Goal: Task Accomplishment & Management: Manage account settings

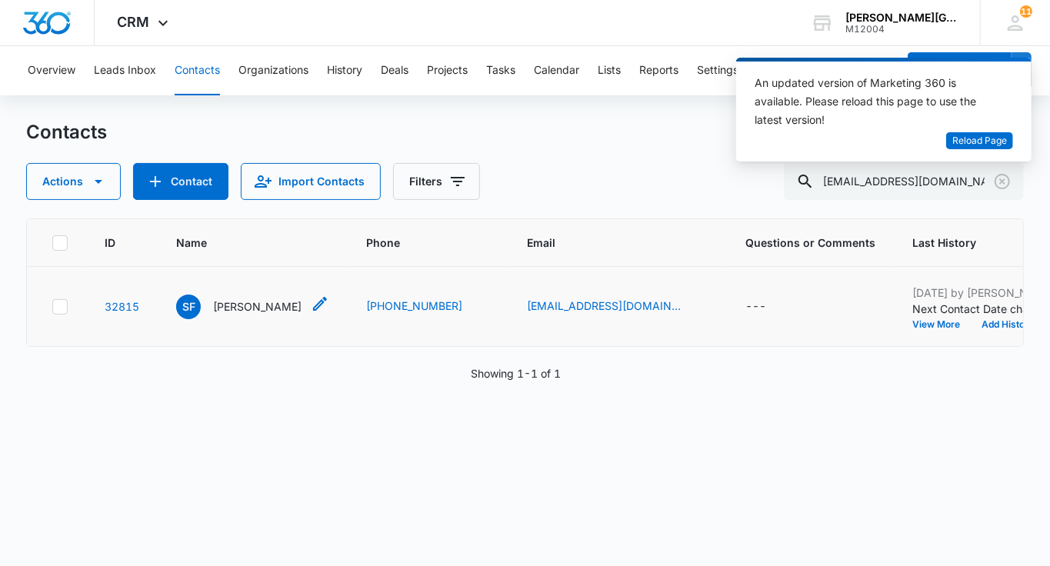
click at [231, 314] on p "[PERSON_NAME]" at bounding box center [257, 306] width 88 height 16
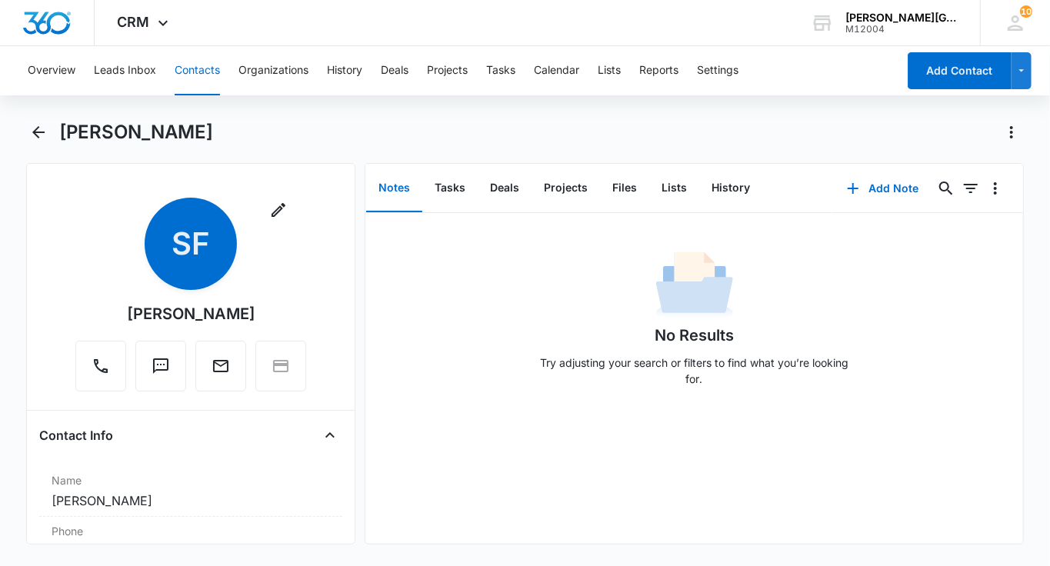
drag, startPoint x: 137, startPoint y: 312, endPoint x: 248, endPoint y: 315, distance: 111.5
click at [248, 315] on div "Remove SF [PERSON_NAME]" at bounding box center [190, 295] width 231 height 194
copy div "[PERSON_NAME]"
click at [707, 179] on button "History" at bounding box center [730, 189] width 63 height 48
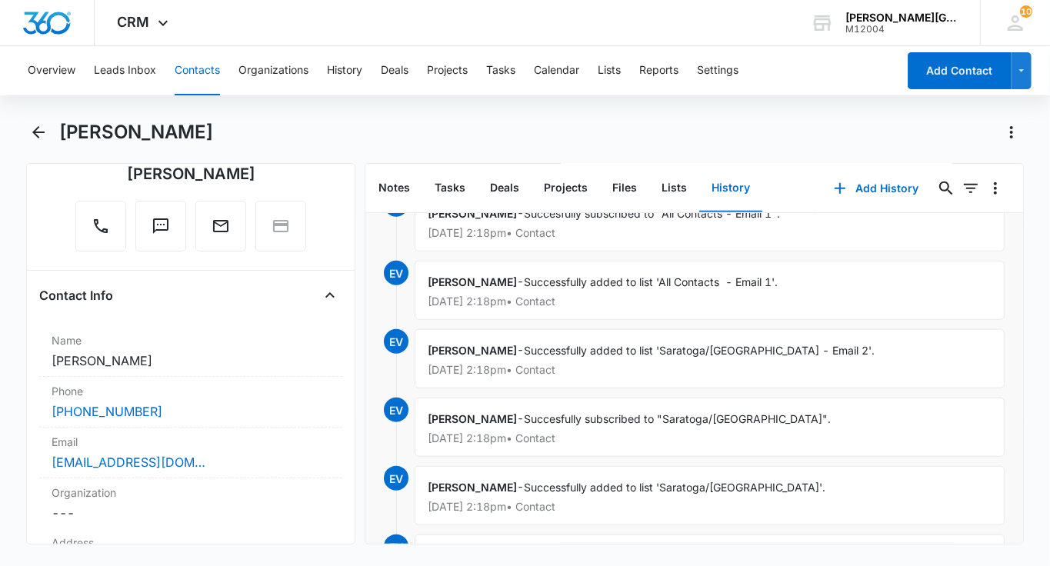
scroll to position [864, 0]
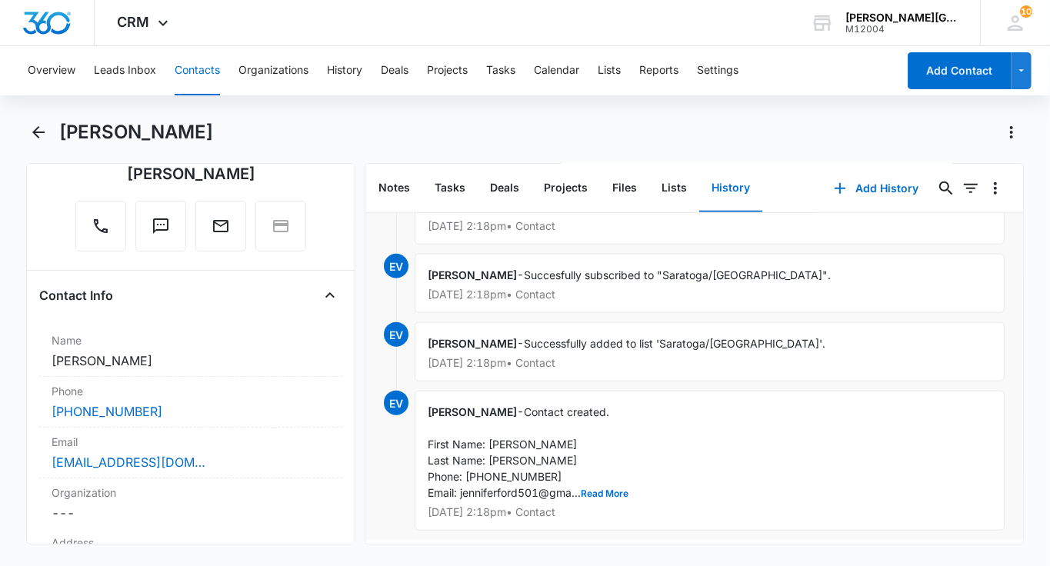
click at [594, 478] on span "Contact created. First Name: [PERSON_NAME] Last Name: [PERSON_NAME] Phone: [PHO…" at bounding box center [528, 452] width 201 height 94
click at [594, 489] on button "Read More" at bounding box center [605, 493] width 48 height 9
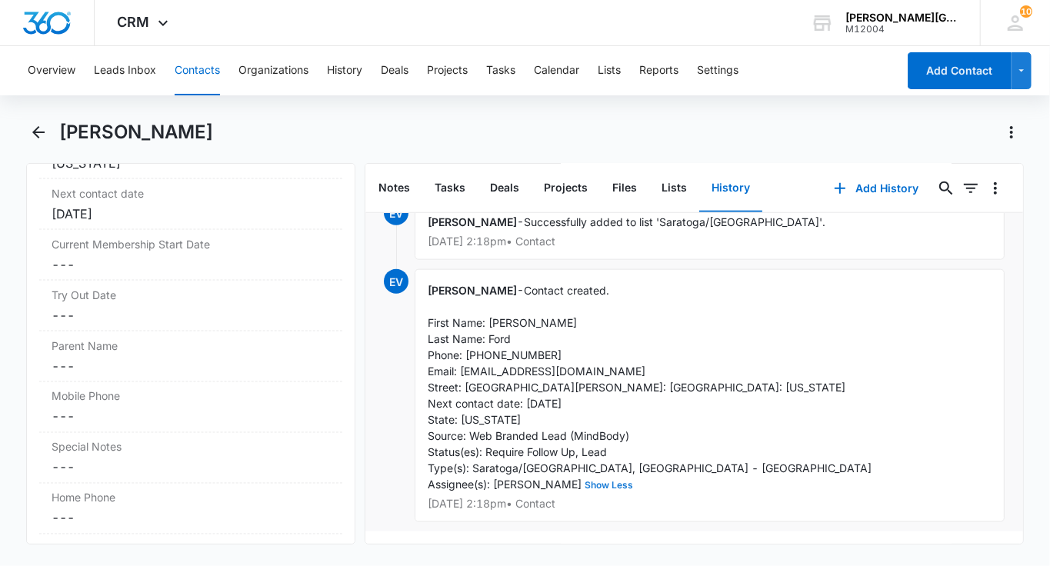
scroll to position [1367, 0]
click at [198, 353] on dd "Cancel Save Changes ---" at bounding box center [191, 362] width 278 height 18
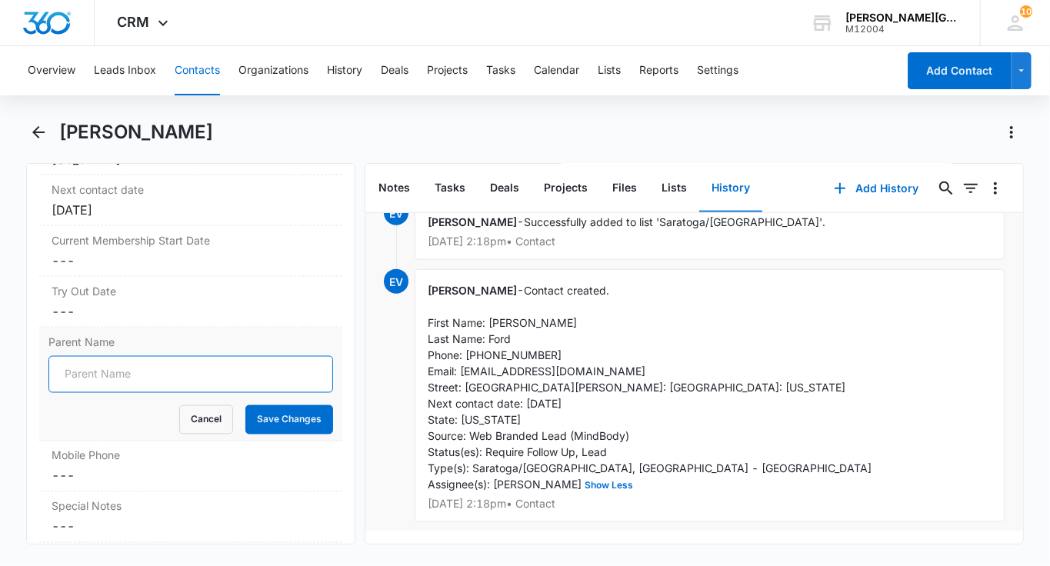
click at [155, 356] on input "Parent Name" at bounding box center [190, 374] width 285 height 37
paste input "[PERSON_NAME]"
type input "[PERSON_NAME]"
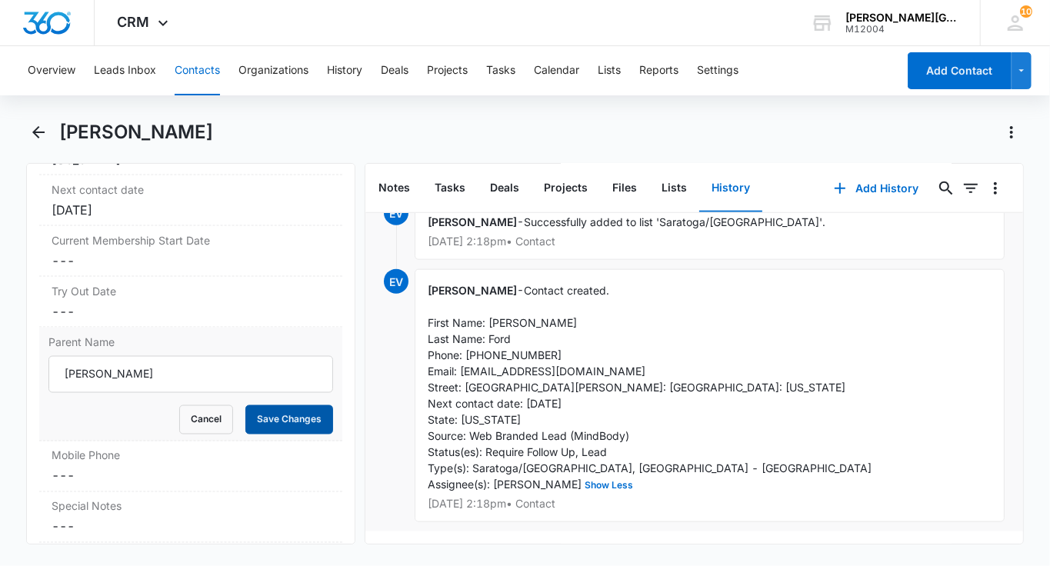
click at [281, 405] on button "Save Changes" at bounding box center [289, 419] width 88 height 29
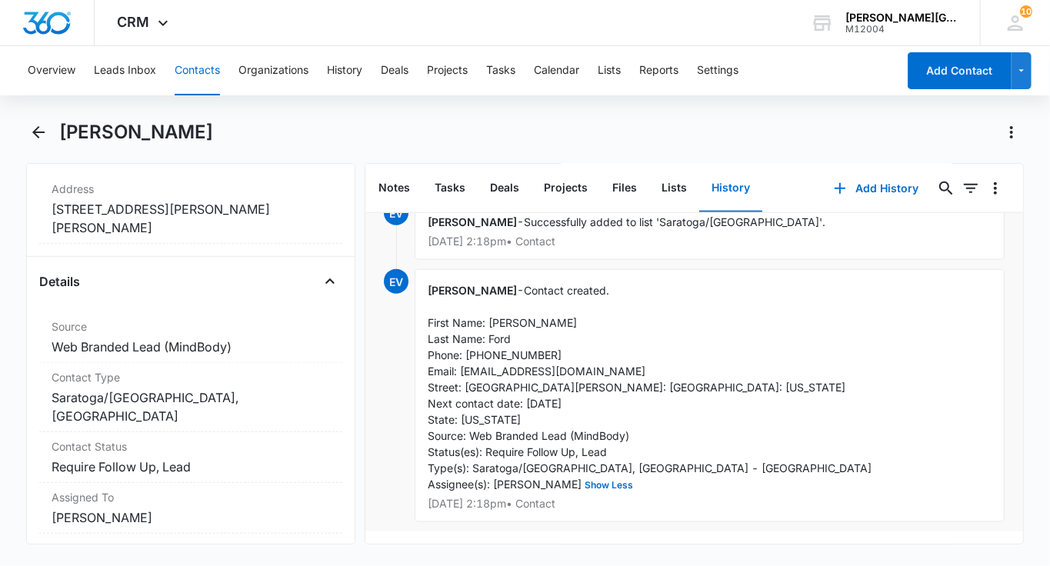
scroll to position [643, 0]
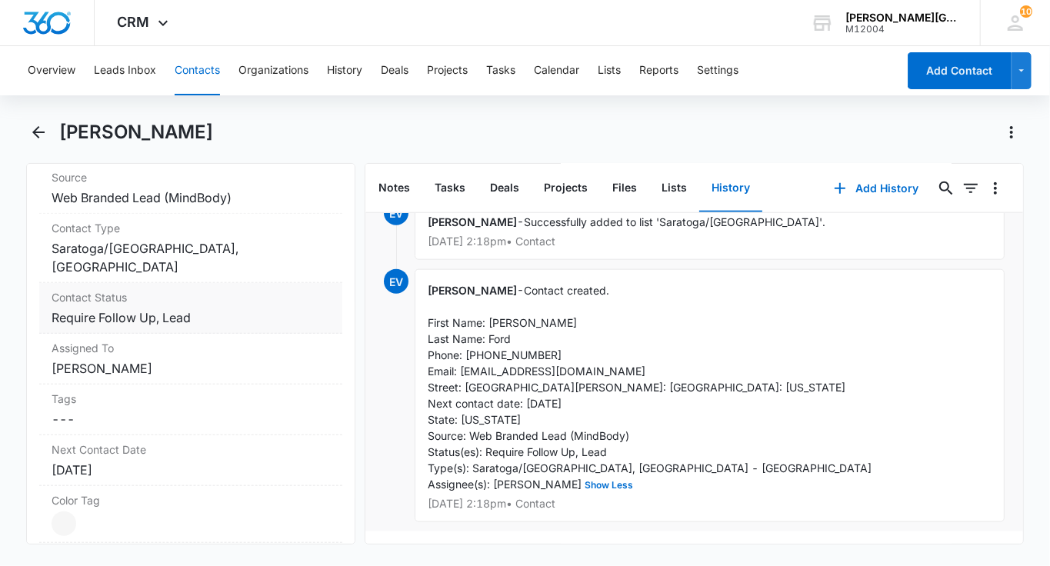
click at [216, 289] on label "Contact Status" at bounding box center [191, 297] width 278 height 16
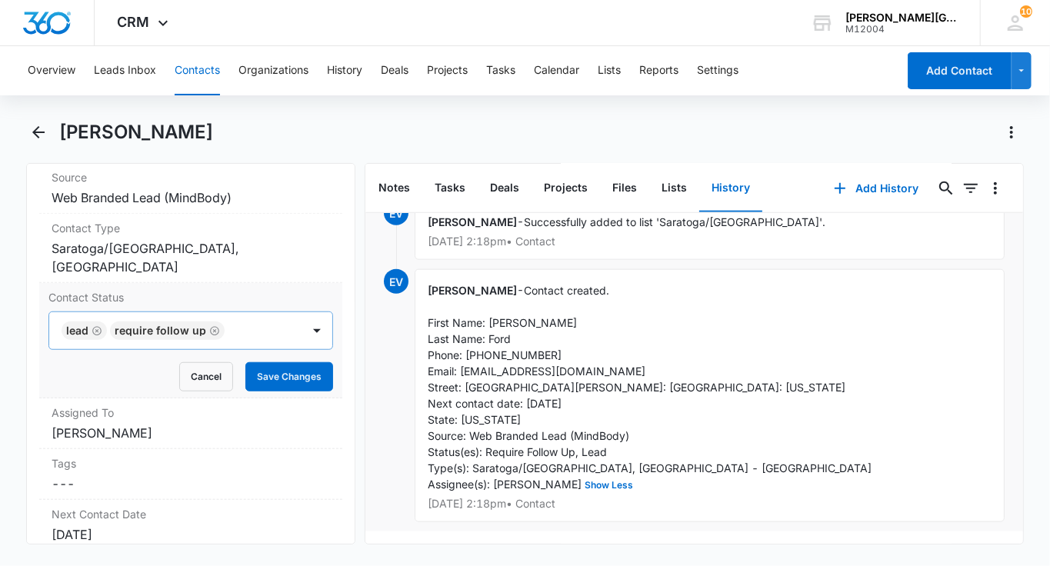
click at [97, 325] on icon "Remove Lead" at bounding box center [97, 331] width 11 height 12
click at [184, 320] on div at bounding box center [231, 331] width 101 height 22
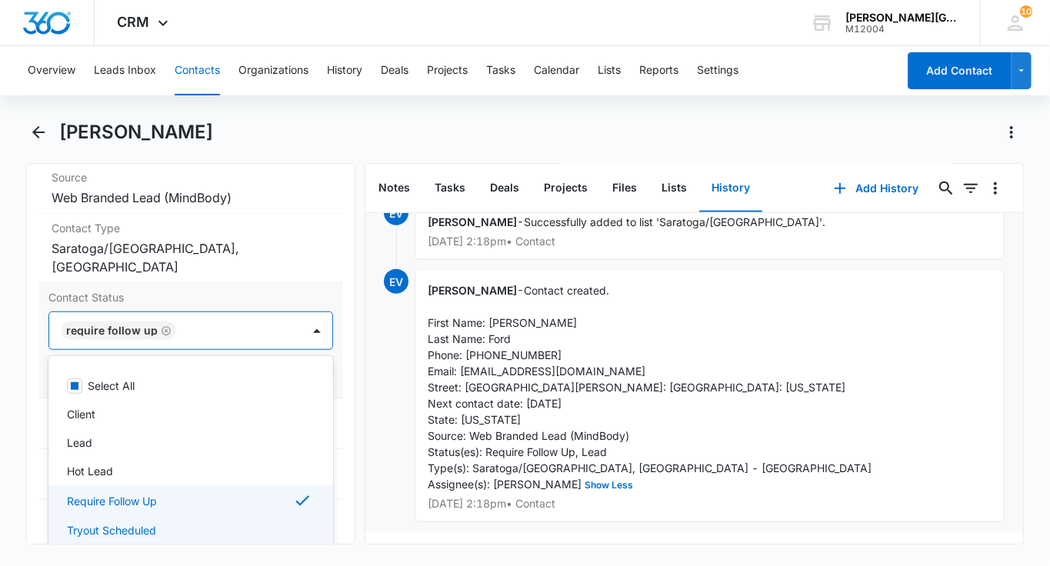
click at [108, 522] on p "Tryout Scheduled" at bounding box center [111, 530] width 89 height 16
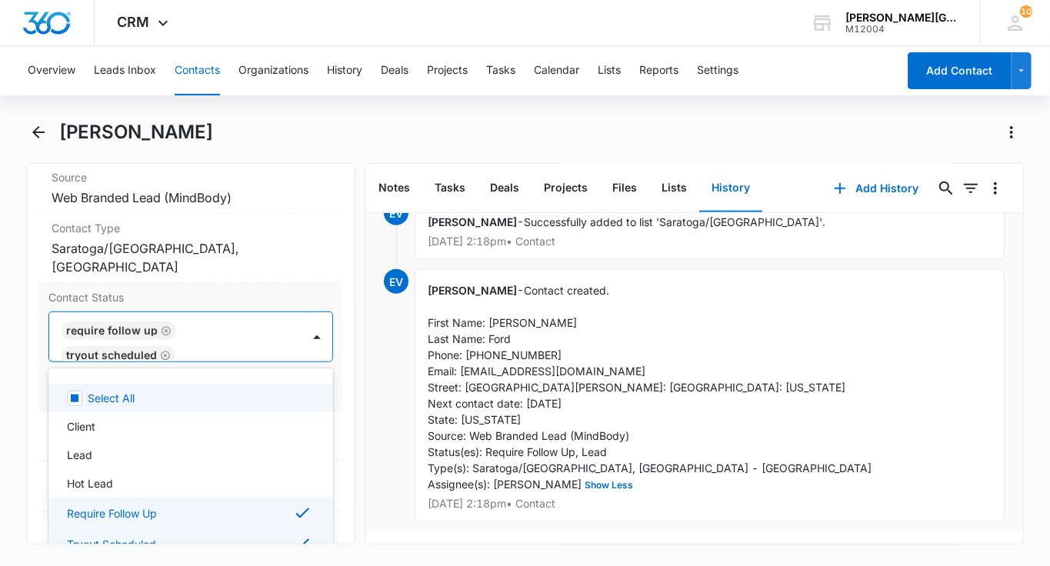
click at [261, 312] on div "Require Follow Up Tryout Scheduled" at bounding box center [175, 336] width 252 height 49
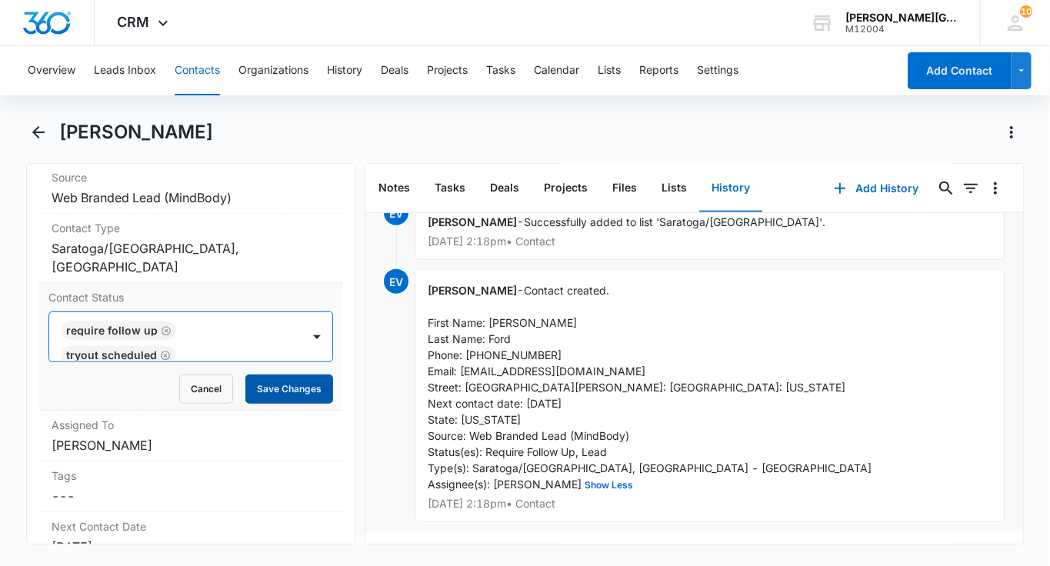
click at [268, 374] on button "Save Changes" at bounding box center [289, 388] width 88 height 29
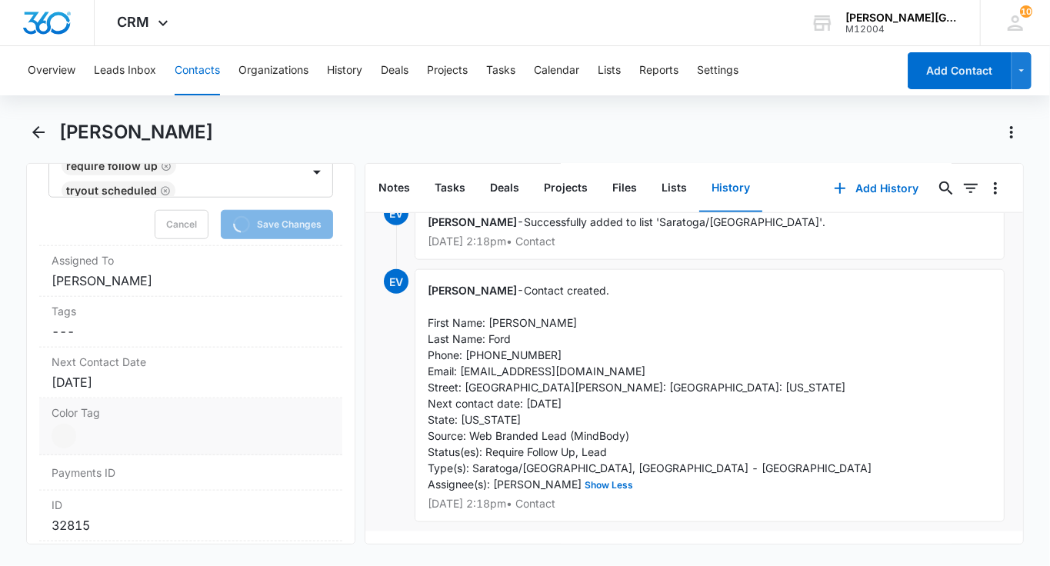
click at [100, 404] on label "Color Tag" at bounding box center [191, 412] width 278 height 16
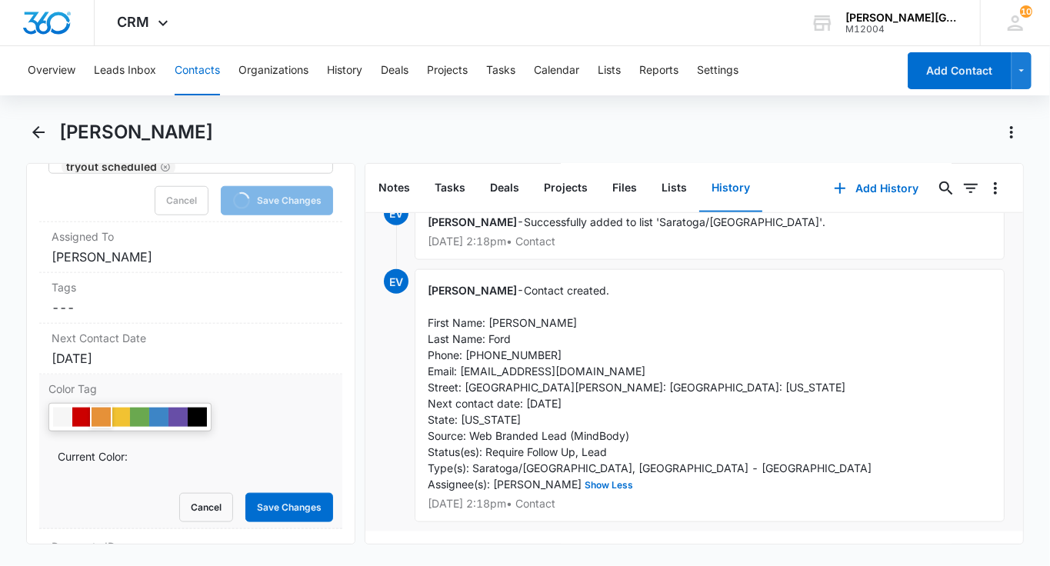
scroll to position [837, 0]
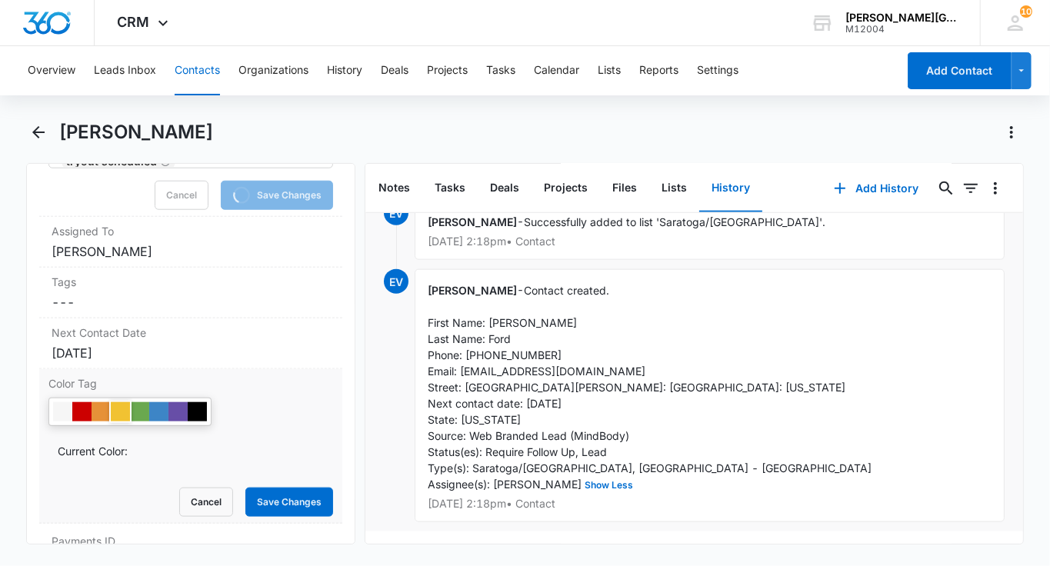
click at [125, 402] on div at bounding box center [120, 411] width 19 height 19
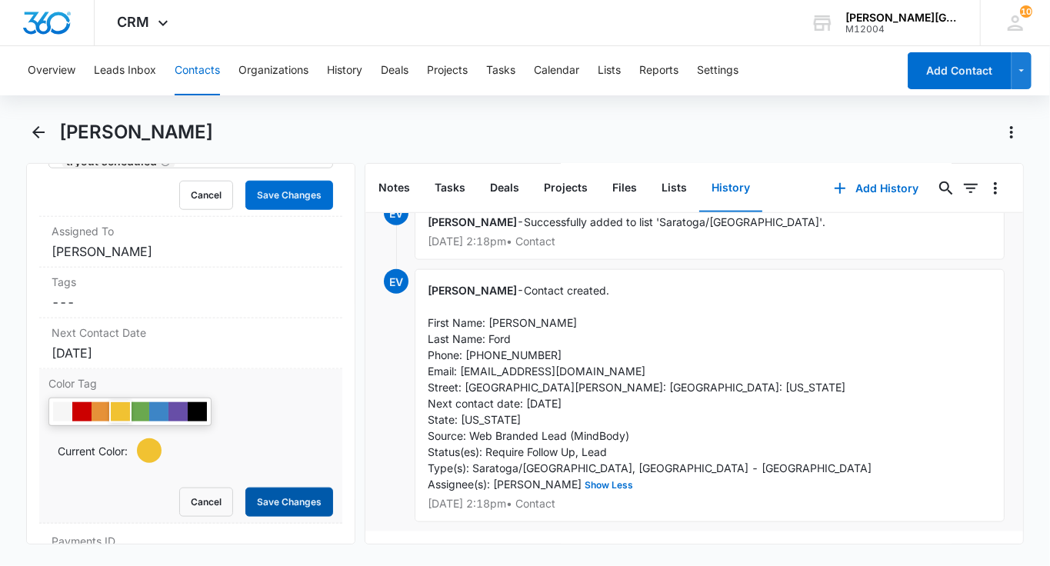
click at [299, 488] on button "Save Changes" at bounding box center [289, 502] width 88 height 29
click at [142, 324] on label "Next Contact Date" at bounding box center [191, 332] width 278 height 16
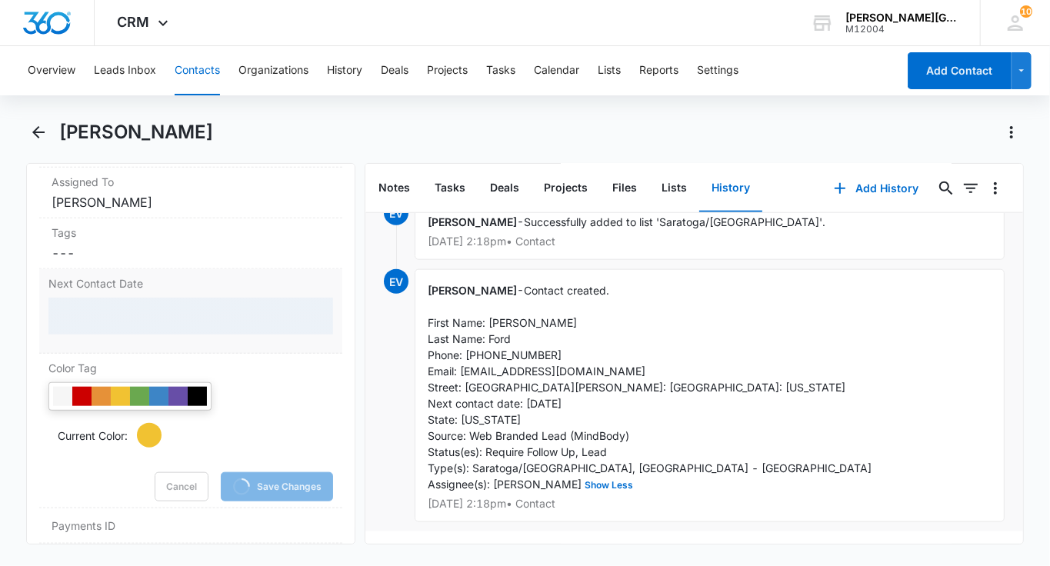
scroll to position [807, 0]
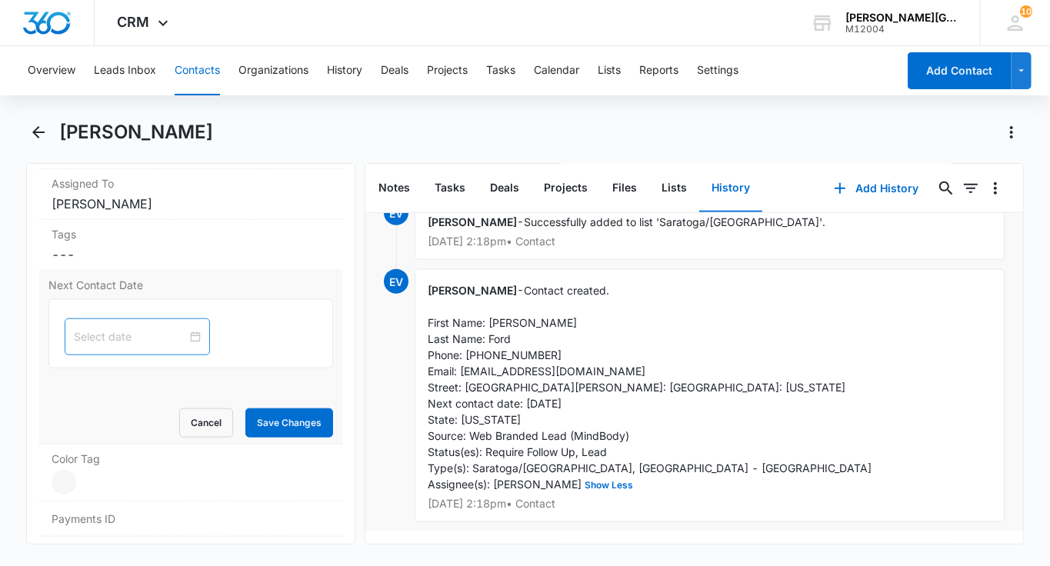
click at [123, 328] on input at bounding box center [130, 336] width 113 height 17
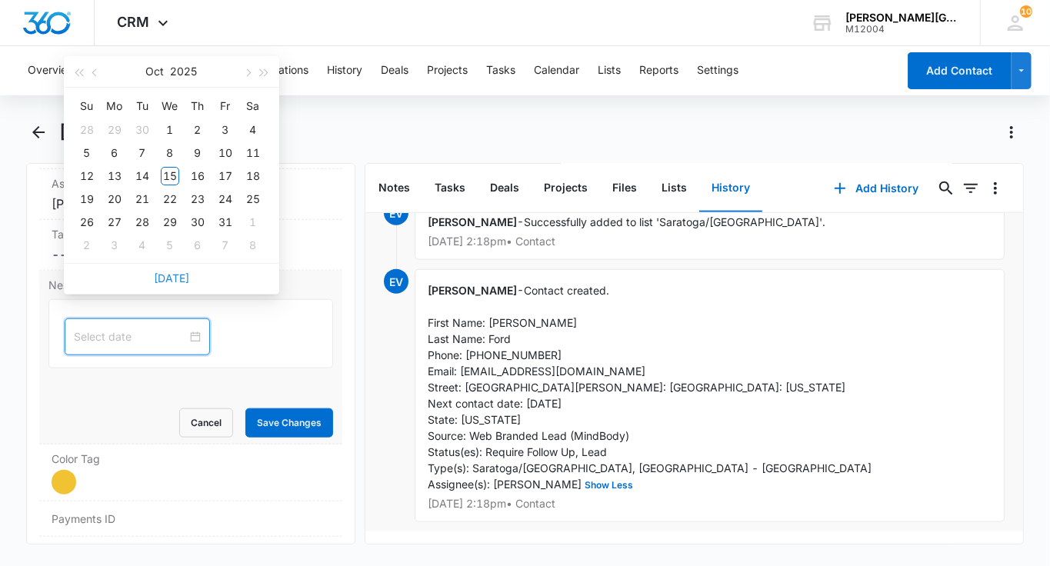
click at [177, 273] on link "[DATE]" at bounding box center [171, 277] width 35 height 13
type input "[DATE]"
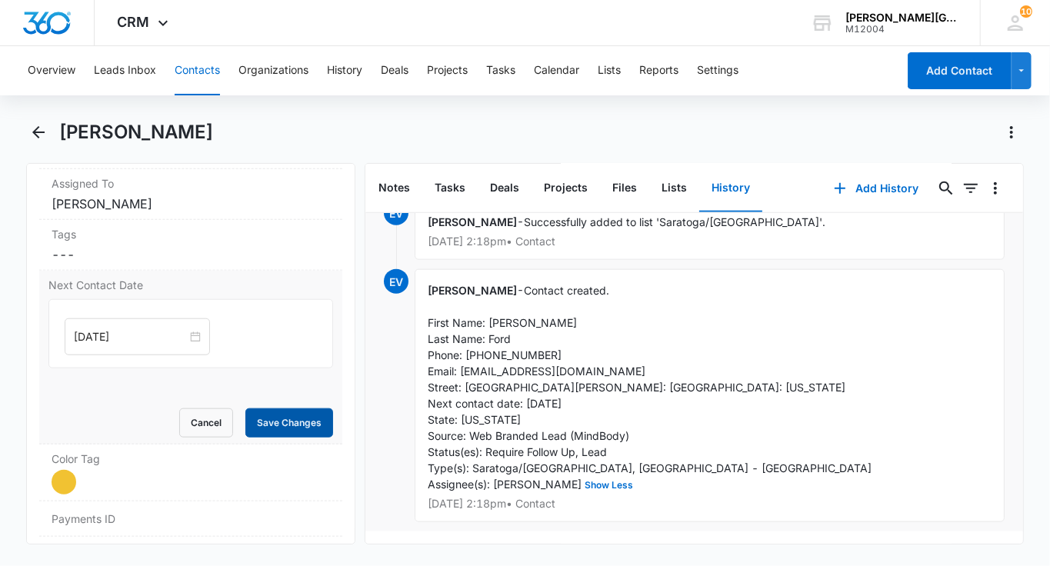
click at [273, 408] on button "Save Changes" at bounding box center [289, 422] width 88 height 29
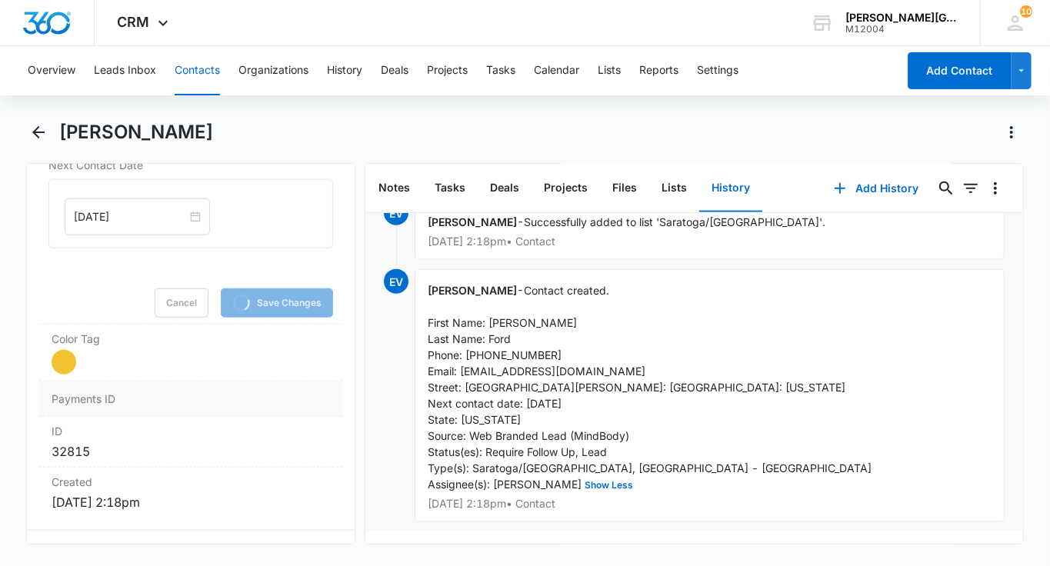
scroll to position [943, 0]
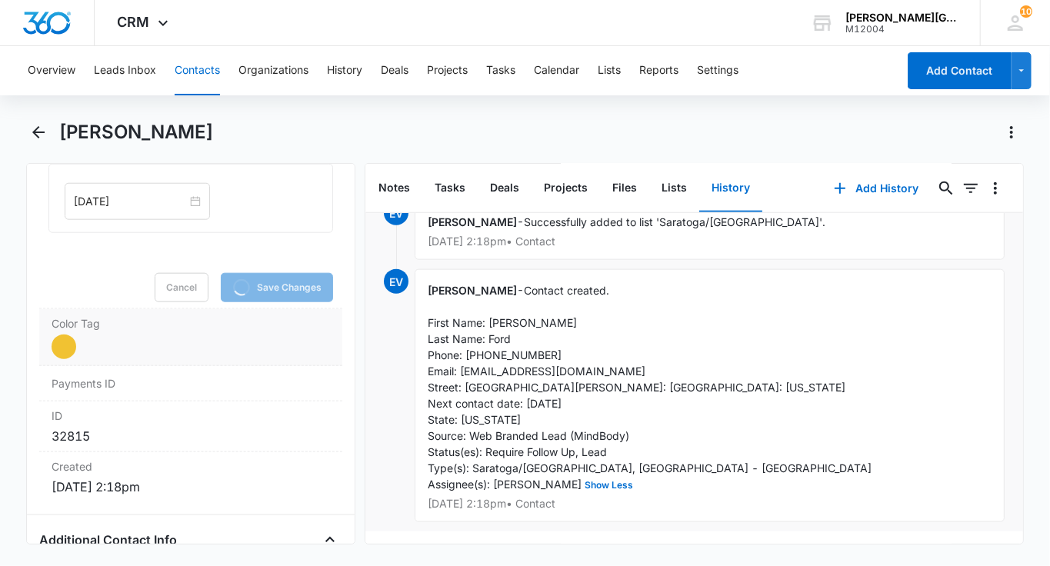
click at [121, 334] on dd "Current Color: Cancel Save Changes" at bounding box center [191, 346] width 278 height 25
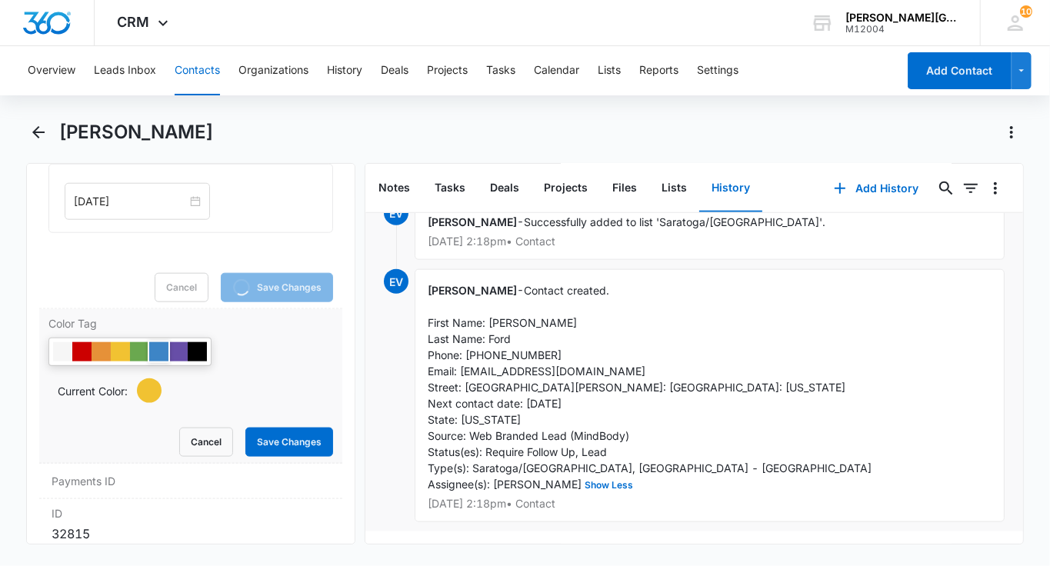
click at [150, 342] on div at bounding box center [158, 351] width 19 height 19
click at [137, 342] on div at bounding box center [139, 351] width 19 height 19
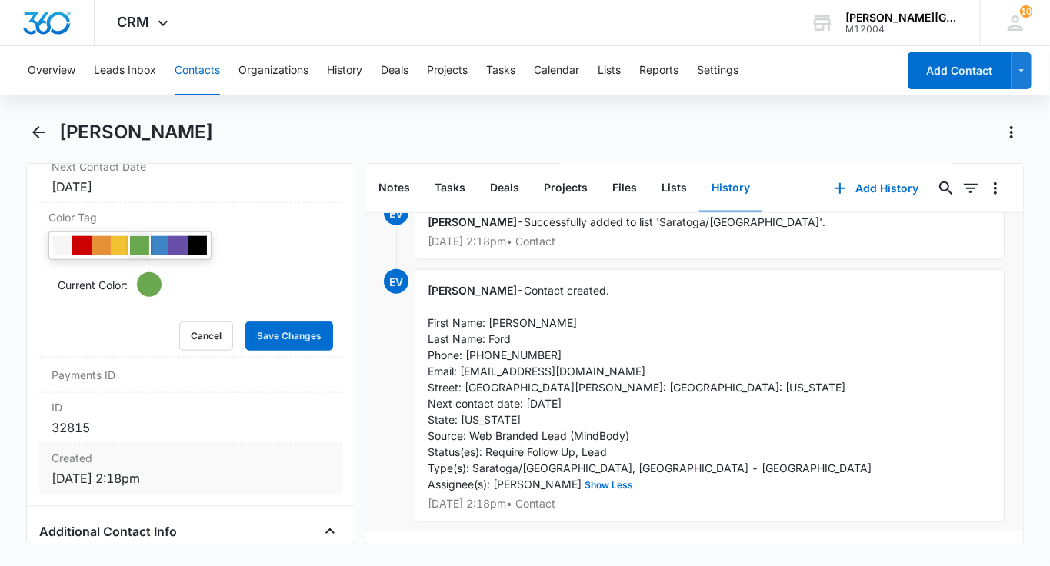
click at [263, 444] on div "Created [DATE] 2:18pm" at bounding box center [190, 469] width 303 height 50
click at [265, 321] on button "Save Changes" at bounding box center [289, 335] width 88 height 29
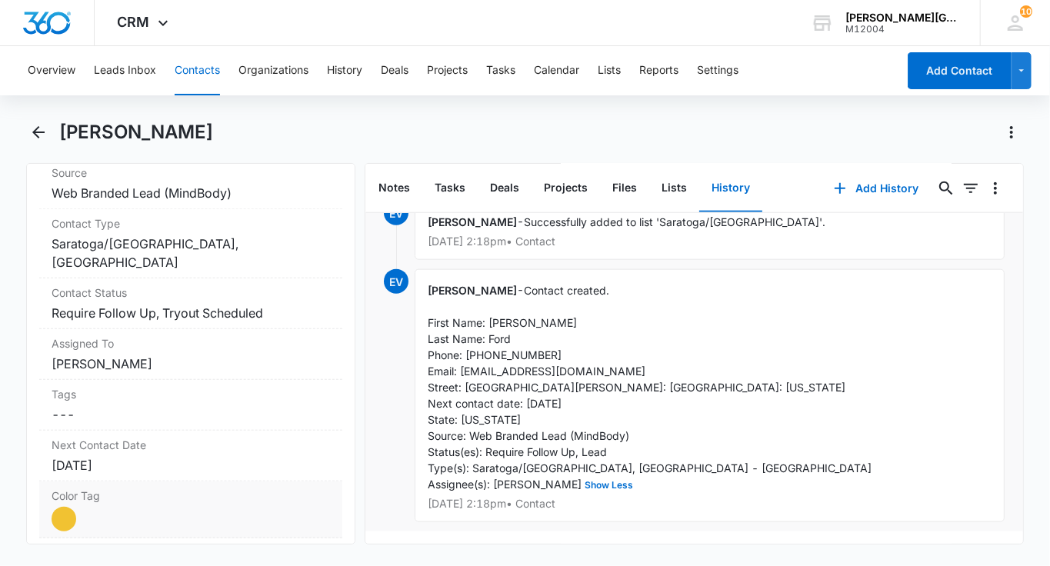
scroll to position [647, 0]
click at [241, 304] on dd "Cancel Save Changes Require Follow Up, Tryout Scheduled" at bounding box center [191, 313] width 278 height 18
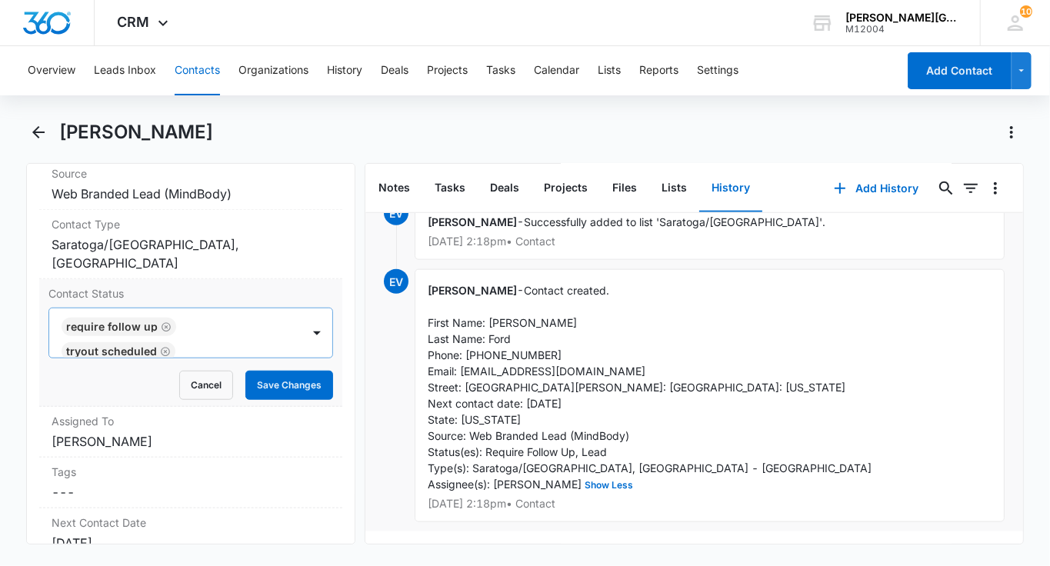
click at [160, 346] on icon "Remove Tryout Scheduled" at bounding box center [165, 352] width 11 height 12
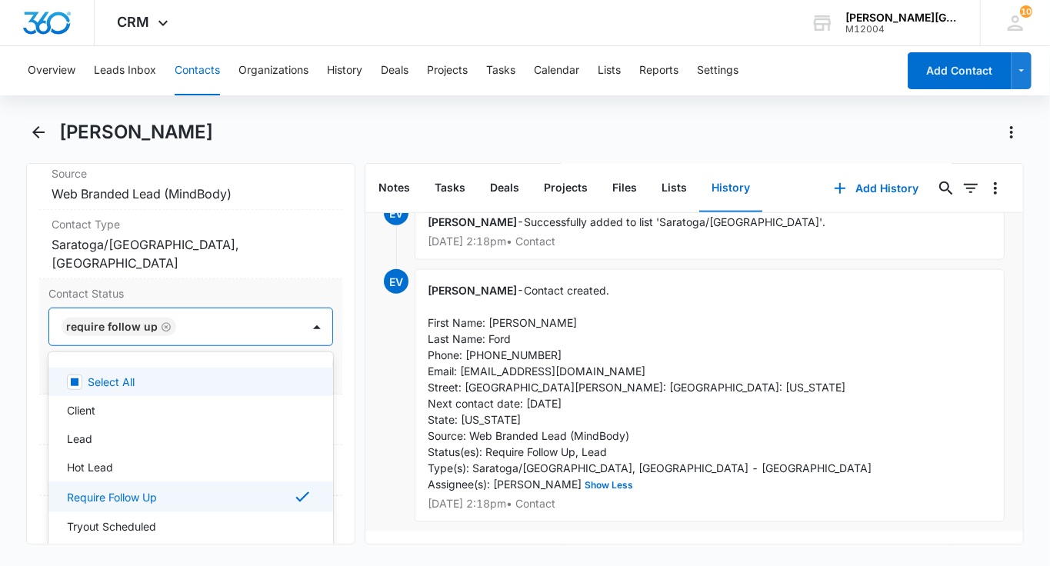
click at [209, 316] on div at bounding box center [231, 327] width 101 height 22
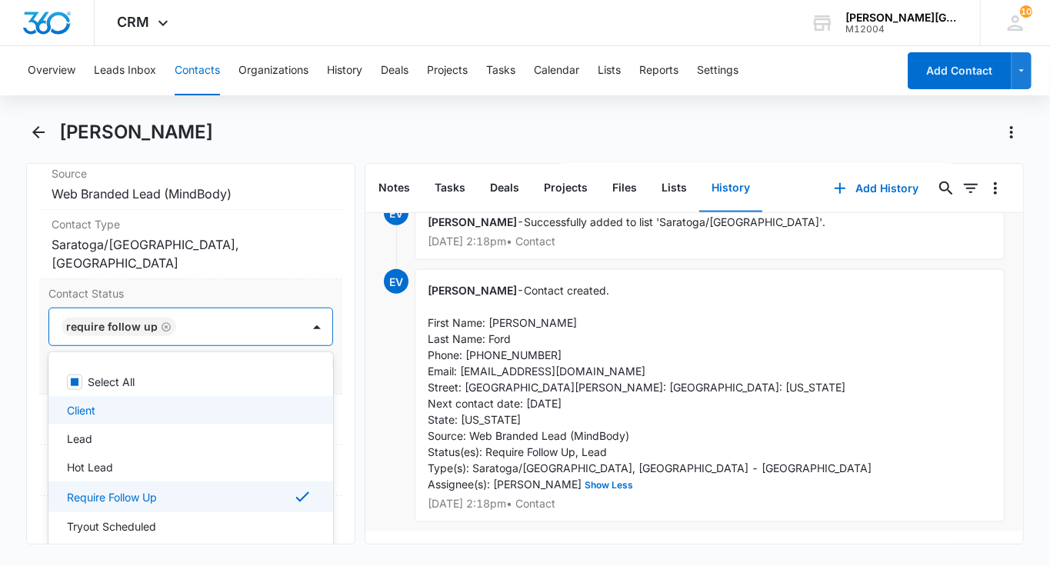
click at [118, 402] on div "Client" at bounding box center [189, 410] width 245 height 16
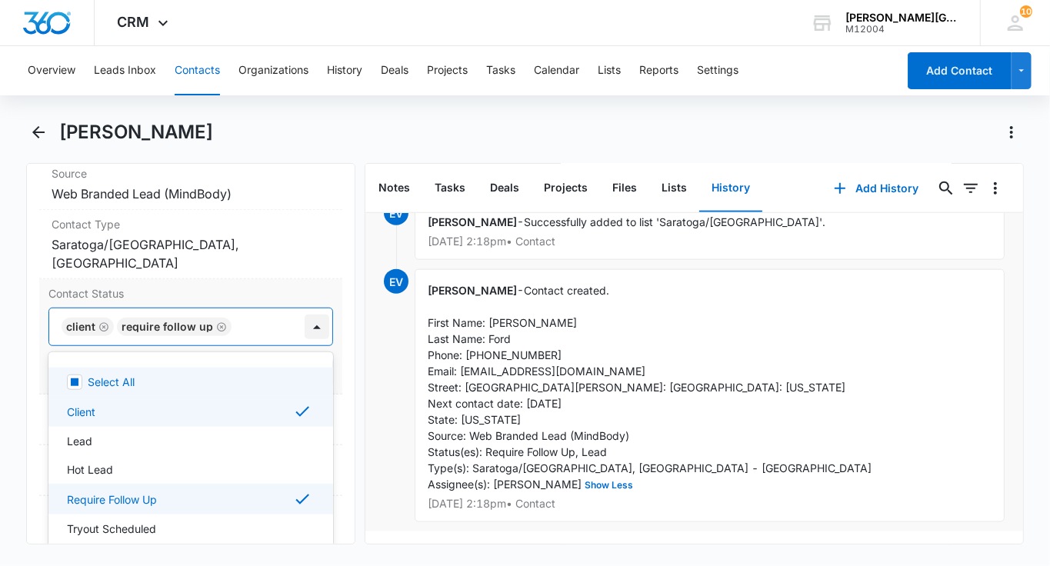
click at [313, 314] on div at bounding box center [316, 326] width 25 height 25
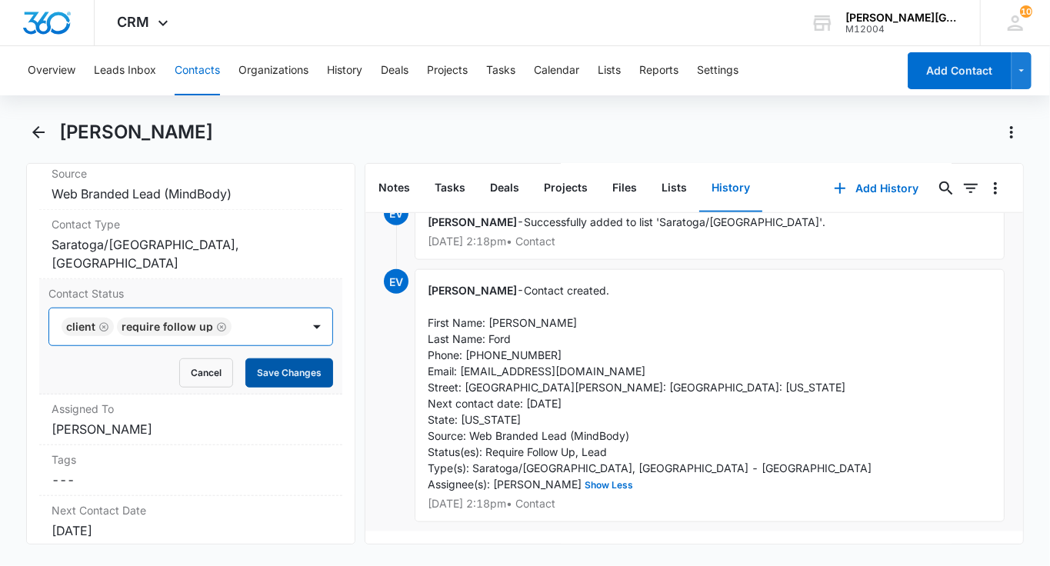
click at [289, 358] on button "Save Changes" at bounding box center [289, 372] width 88 height 29
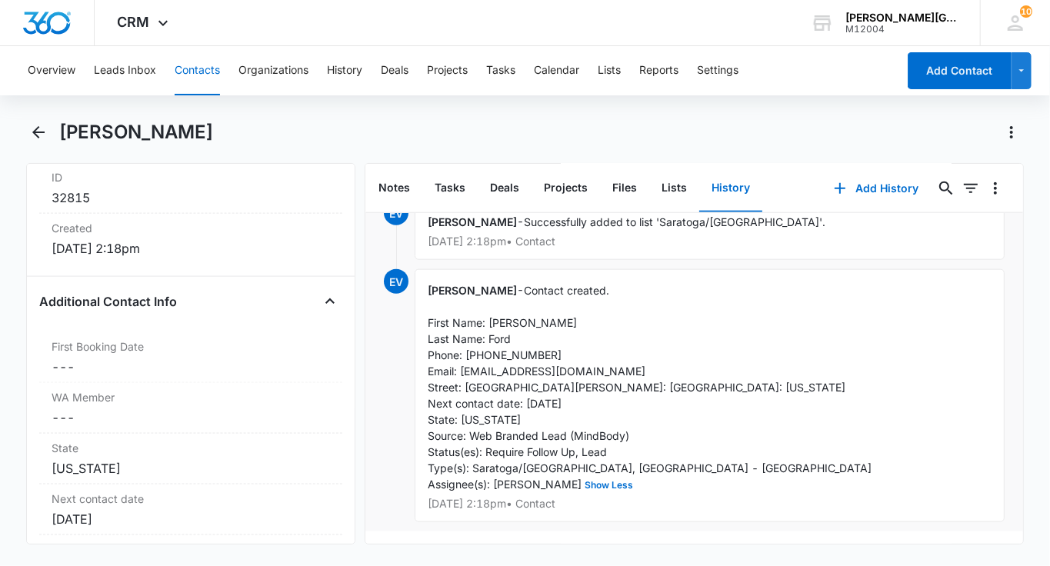
scroll to position [1241, 0]
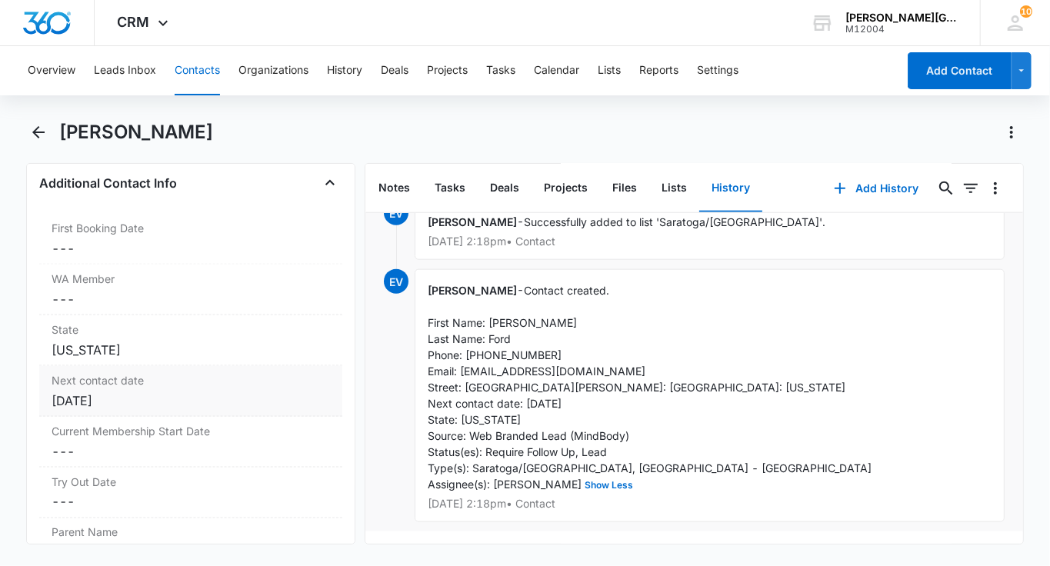
click at [158, 372] on label "Next contact date" at bounding box center [191, 380] width 278 height 16
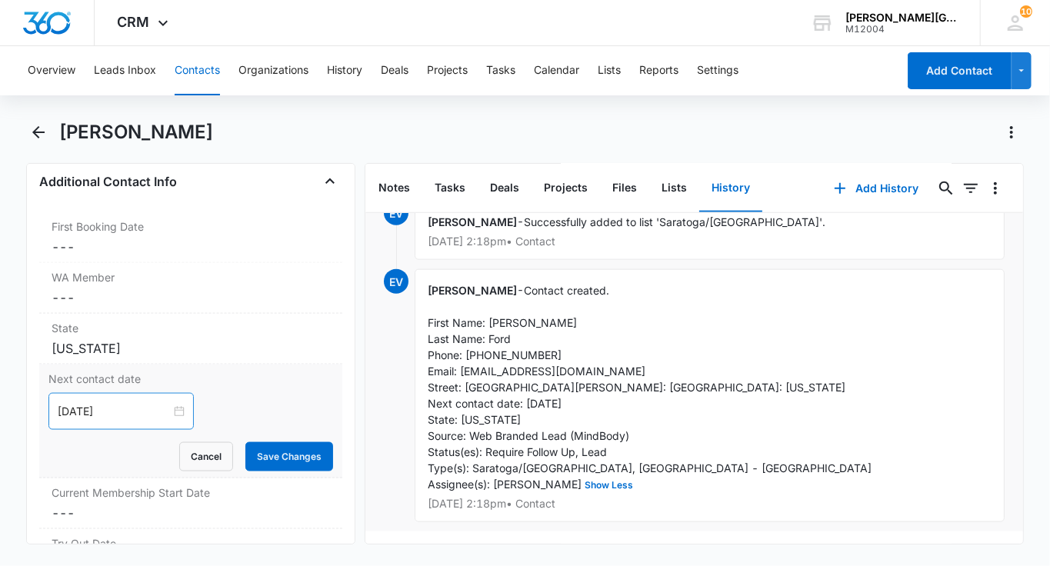
scroll to position [1177, 0]
click at [154, 394] on div "[DATE]" at bounding box center [120, 412] width 145 height 37
click at [281, 443] on button "Save Changes" at bounding box center [289, 457] width 88 height 29
click at [135, 233] on div "First Booking Date Cancel Save Changes ---" at bounding box center [190, 238] width 303 height 51
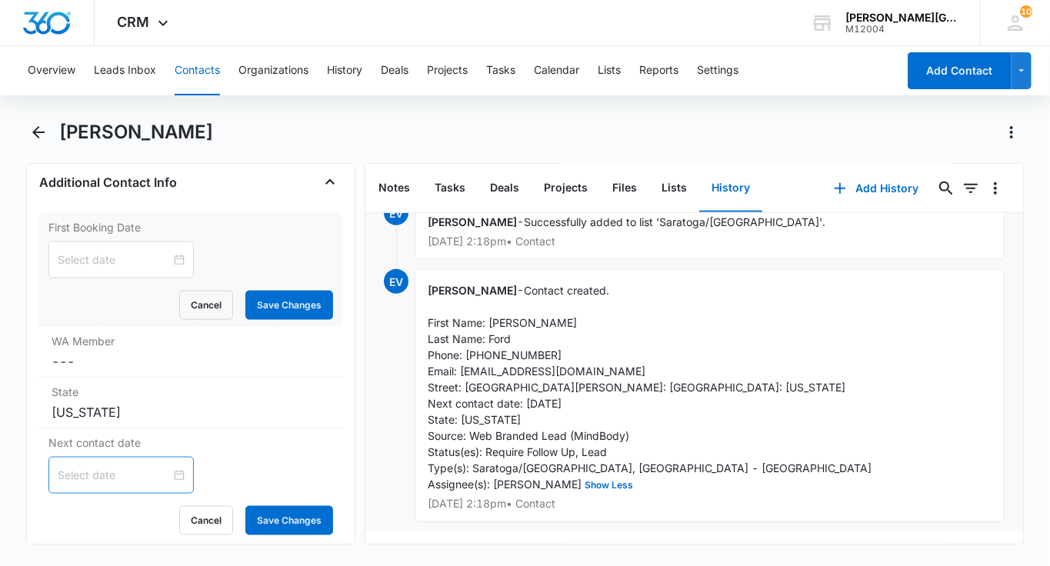
click at [101, 257] on form "Cancel Save Changes" at bounding box center [190, 280] width 285 height 78
click at [103, 251] on input at bounding box center [114, 259] width 113 height 17
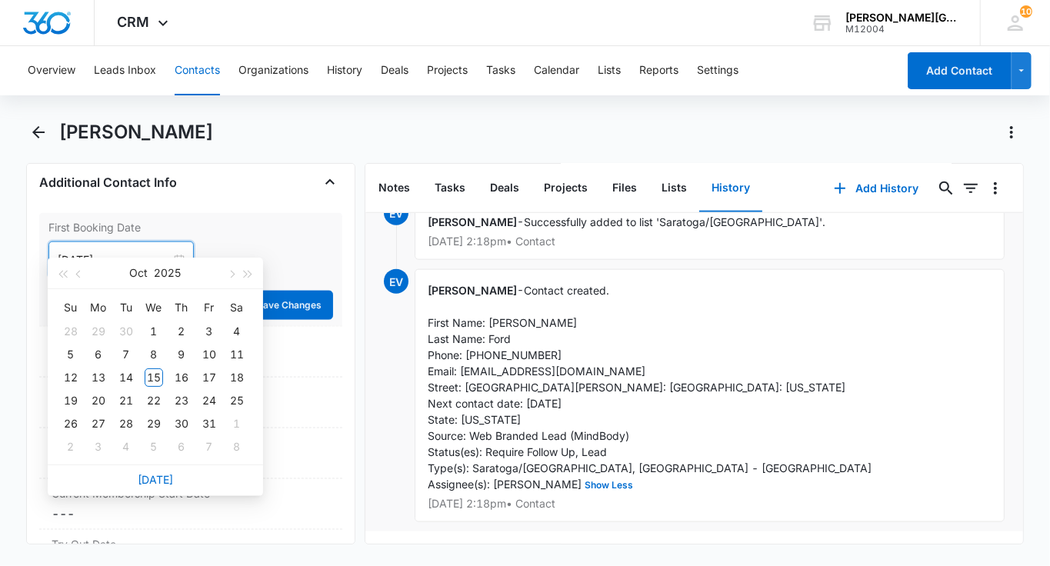
type input "[DATE]"
click at [158, 477] on link "[DATE]" at bounding box center [155, 479] width 35 height 13
type input "[DATE]"
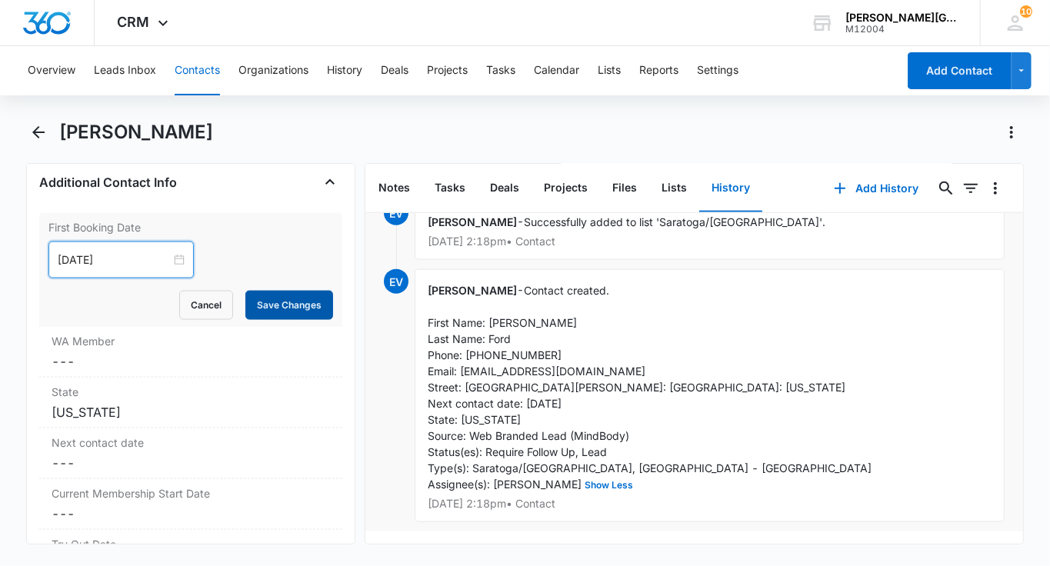
click at [285, 291] on button "Save Changes" at bounding box center [289, 305] width 88 height 29
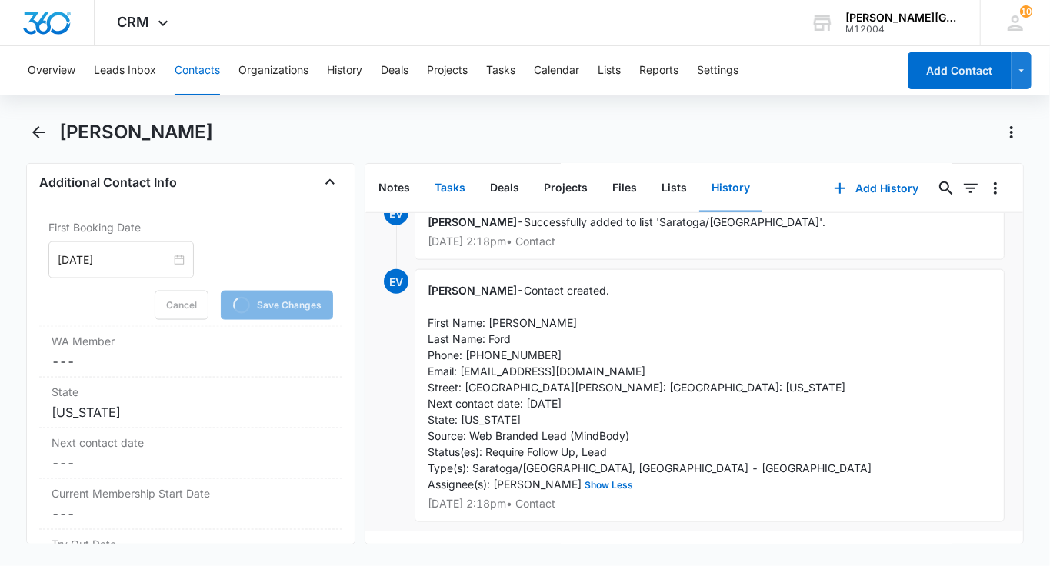
click at [458, 199] on button "Tasks" at bounding box center [449, 189] width 55 height 48
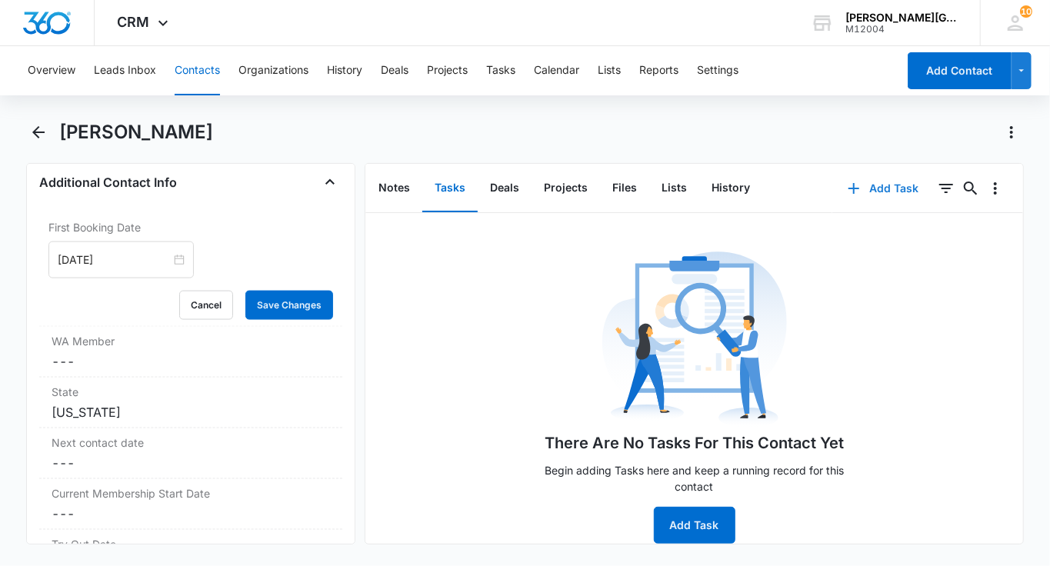
click at [880, 178] on button "Add Task" at bounding box center [882, 188] width 101 height 37
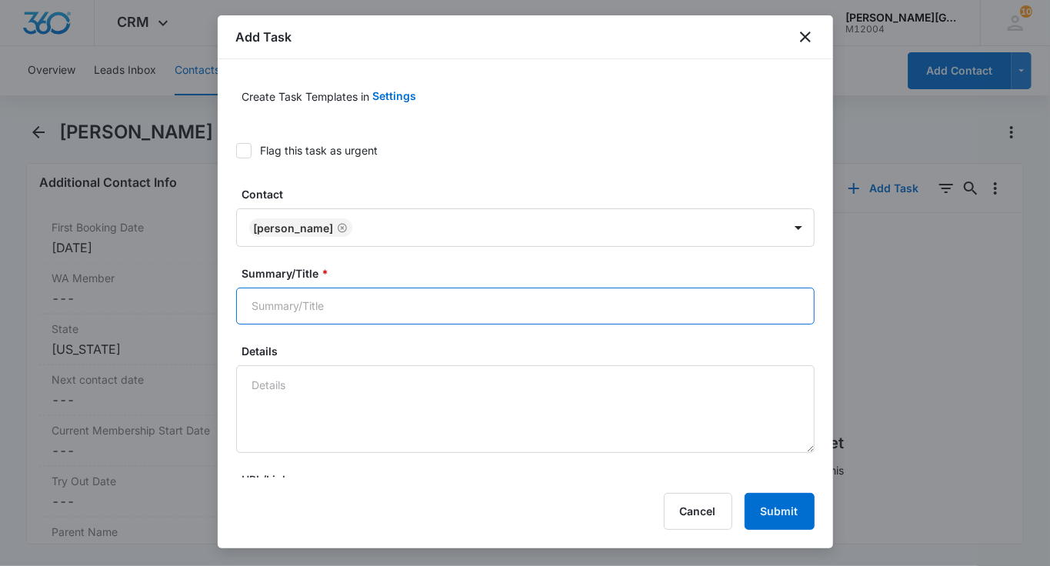
click at [329, 314] on input "Summary/Title *" at bounding box center [525, 306] width 578 height 37
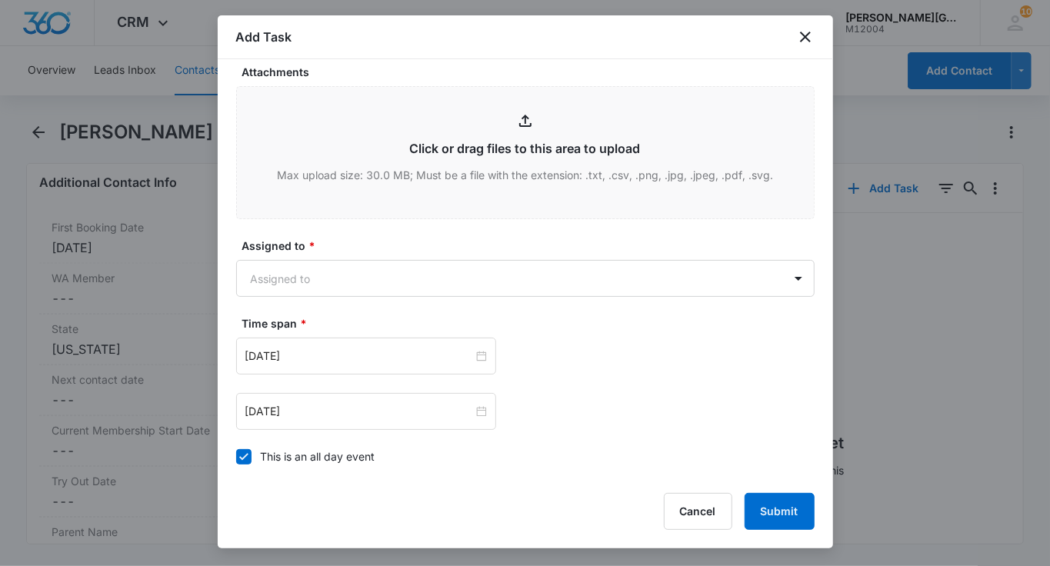
scroll to position [766, 0]
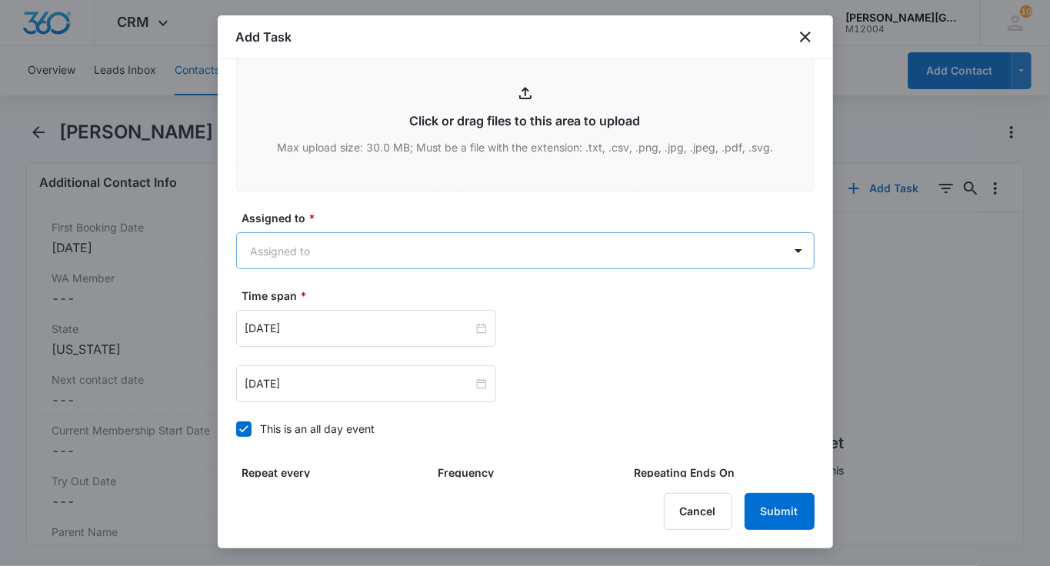
type input "follow up"
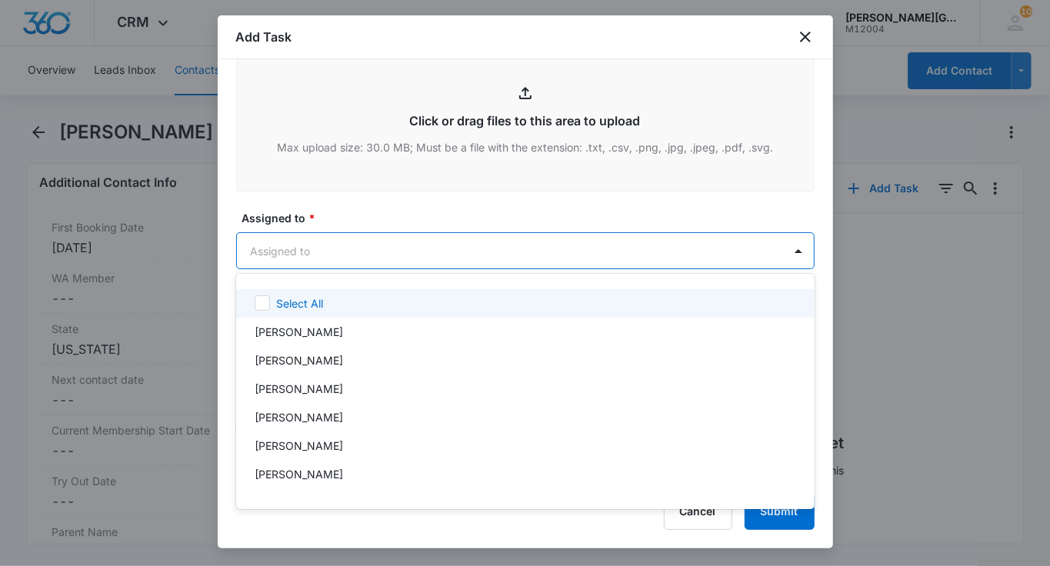
click at [328, 239] on body "CRM Apps Reputation Websites Forms CRM Email Social Shop Payments POS Content A…" at bounding box center [525, 283] width 1050 height 566
type input "[PERSON_NAME]"
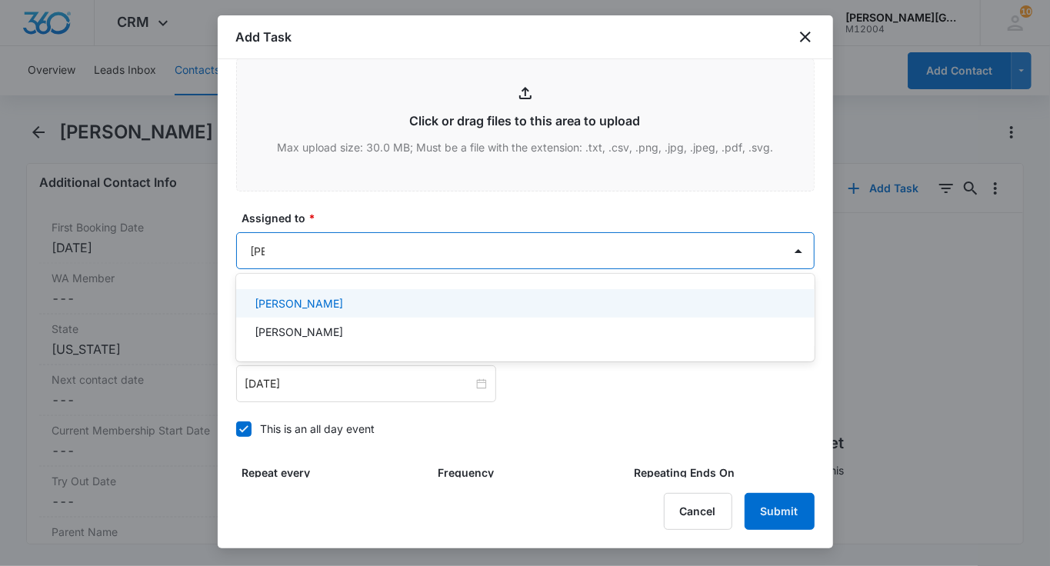
click at [336, 305] on p "[PERSON_NAME]" at bounding box center [299, 303] width 88 height 16
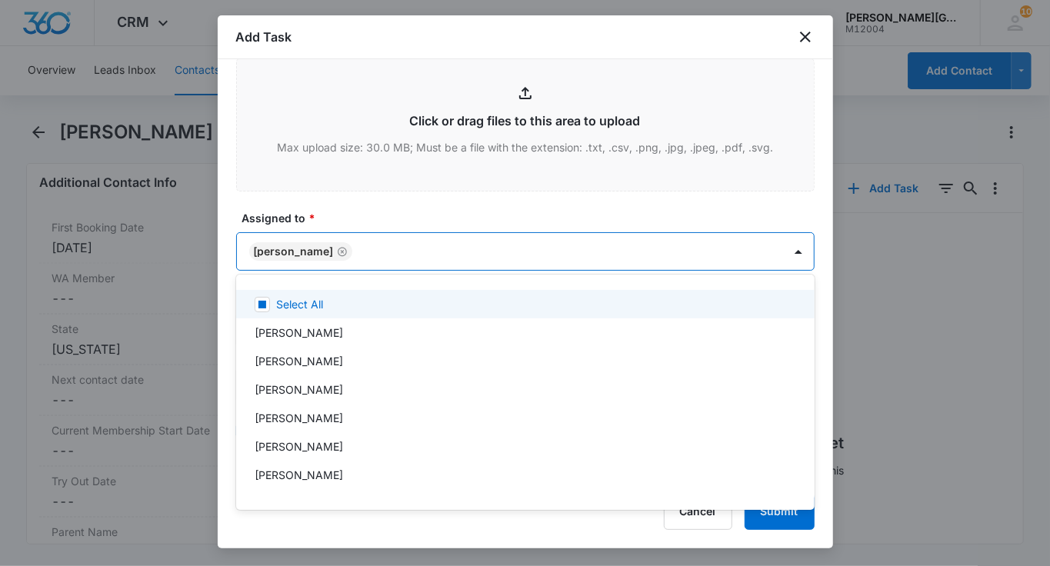
click at [381, 180] on div at bounding box center [525, 283] width 1050 height 566
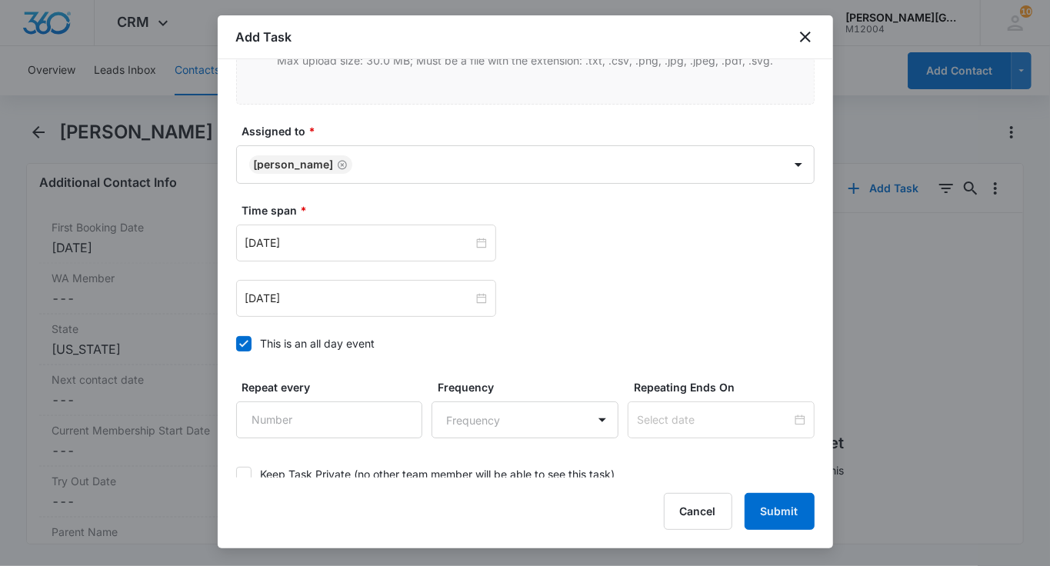
scroll to position [867, 0]
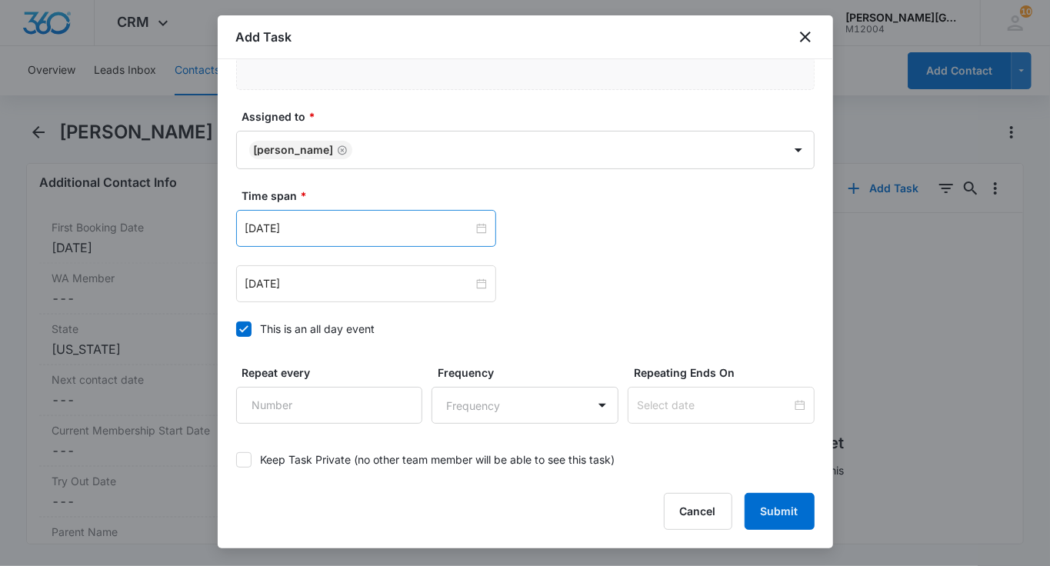
click at [339, 210] on div "[DATE]" at bounding box center [366, 228] width 260 height 37
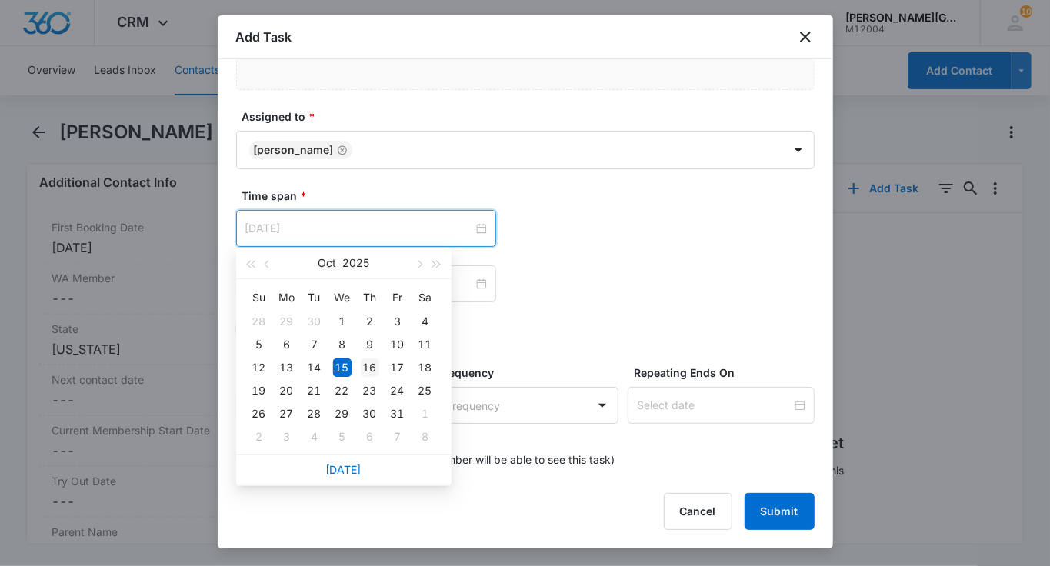
type input "[DATE]"
click at [364, 365] on div "16" at bounding box center [370, 367] width 18 height 18
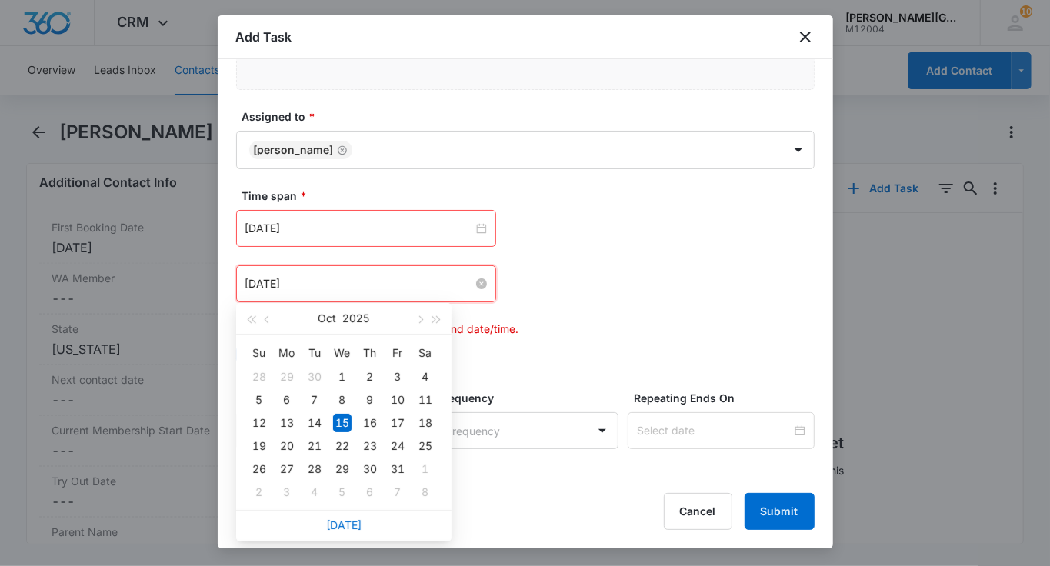
click at [327, 288] on input "[DATE]" at bounding box center [359, 283] width 228 height 17
type input "[DATE]"
click at [368, 414] on div "16" at bounding box center [370, 423] width 18 height 18
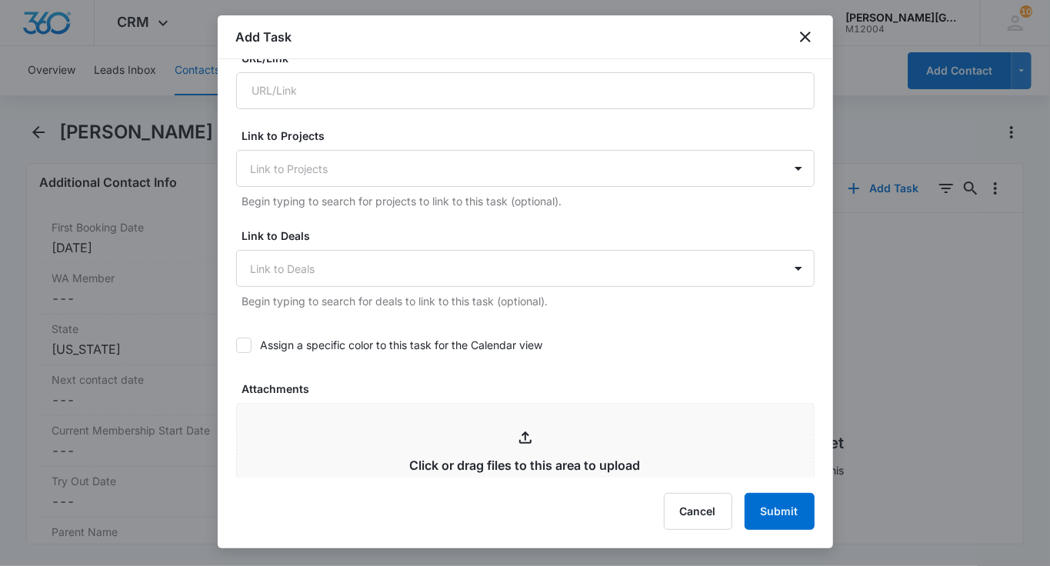
scroll to position [0, 0]
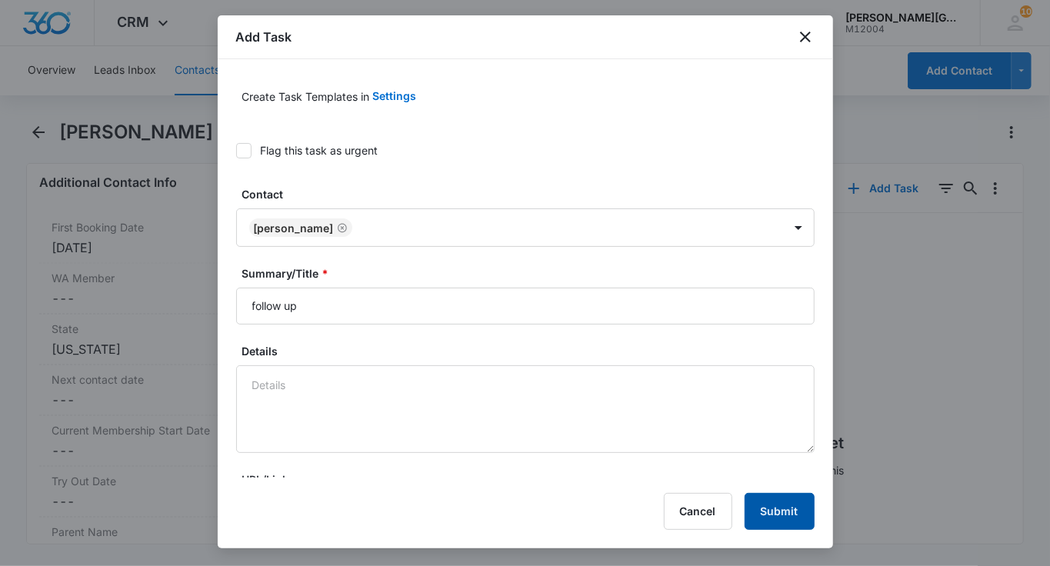
click at [786, 506] on button "Submit" at bounding box center [779, 511] width 70 height 37
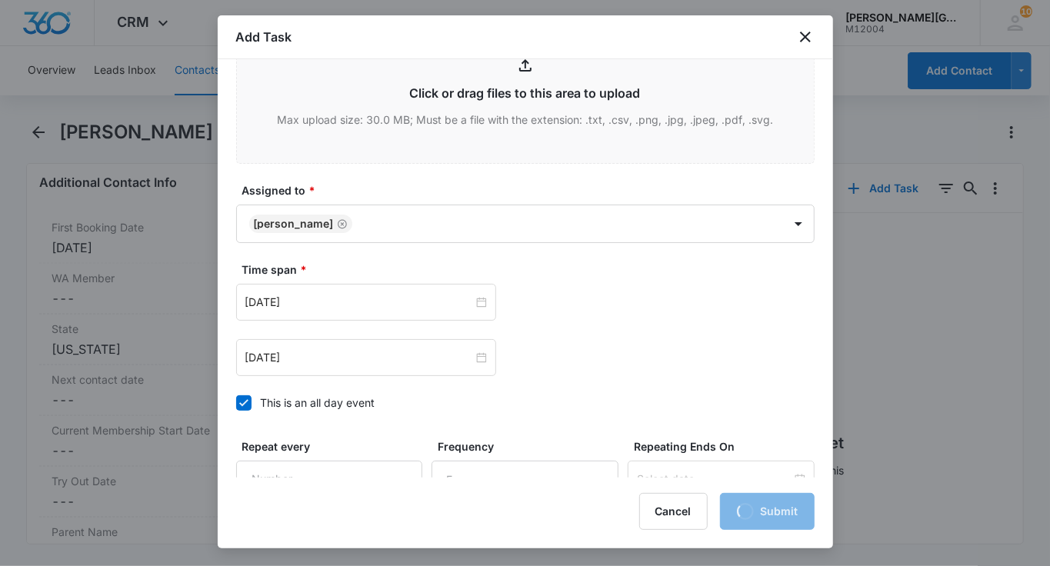
scroll to position [804, 0]
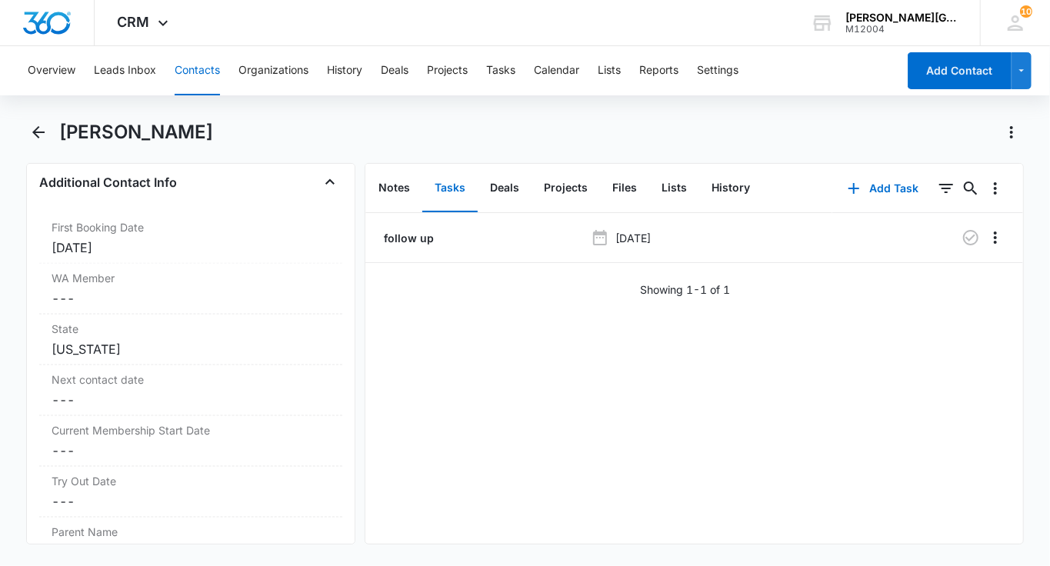
click at [206, 75] on button "Contacts" at bounding box center [197, 70] width 45 height 49
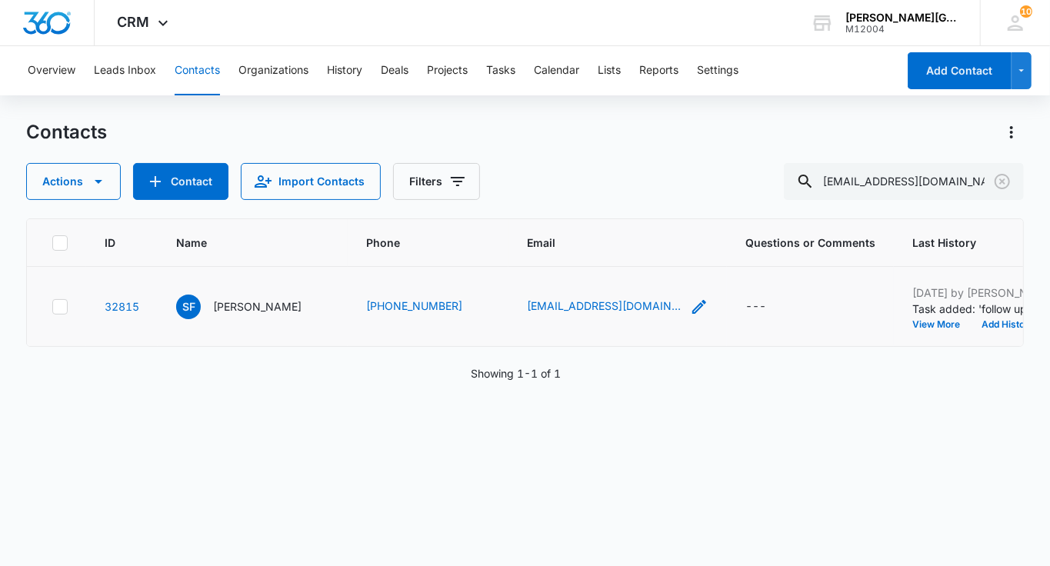
click at [692, 314] on icon "Email - jenniferford501@gmail.com - Select to Edit Field" at bounding box center [699, 307] width 14 height 14
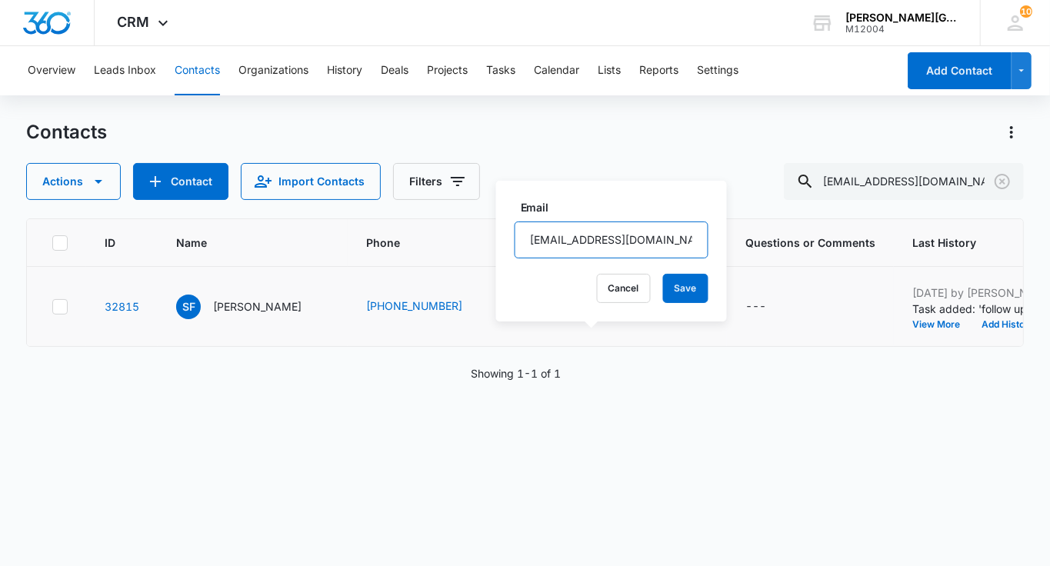
click at [565, 237] on input "[EMAIL_ADDRESS][DOMAIN_NAME]" at bounding box center [611, 239] width 194 height 37
click at [597, 279] on button "Cancel" at bounding box center [624, 288] width 54 height 29
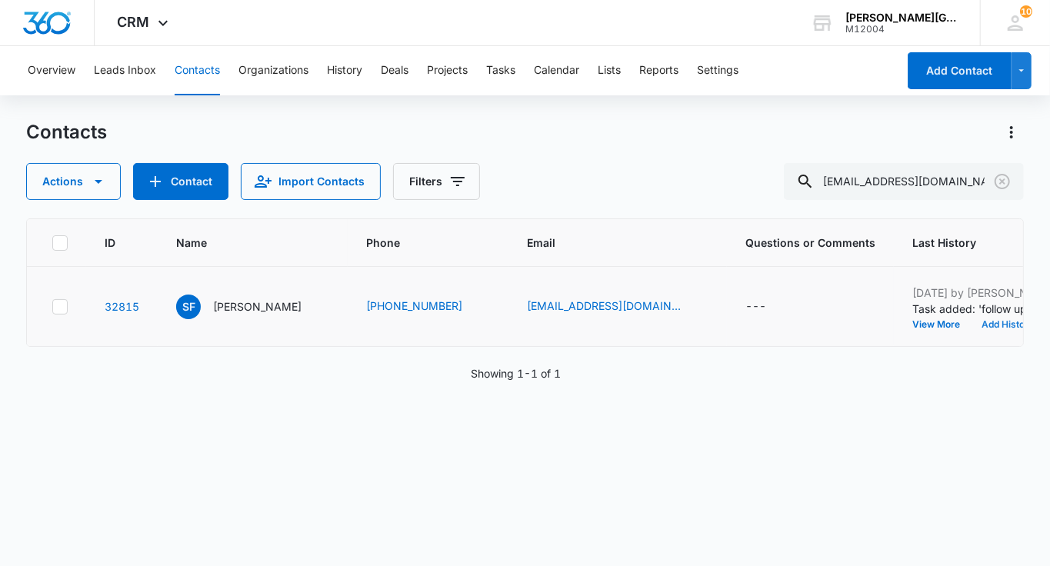
click at [973, 329] on button "Add History" at bounding box center [1007, 324] width 74 height 9
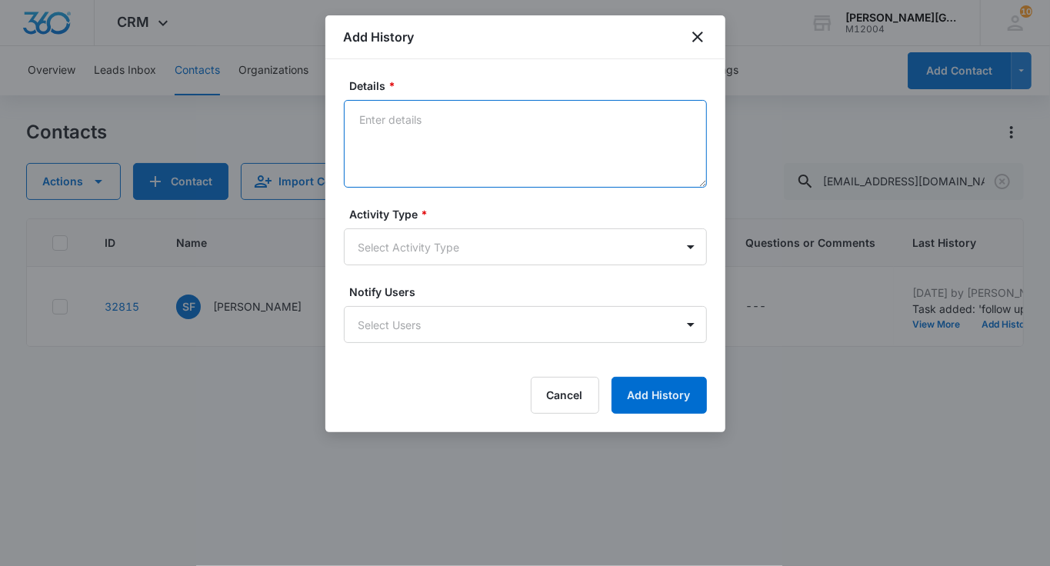
click at [485, 164] on textarea "Details *" at bounding box center [525, 144] width 363 height 88
paste textarea "Hello [PERSON_NAME], Hope this email finds you well! We look forward to seeing …"
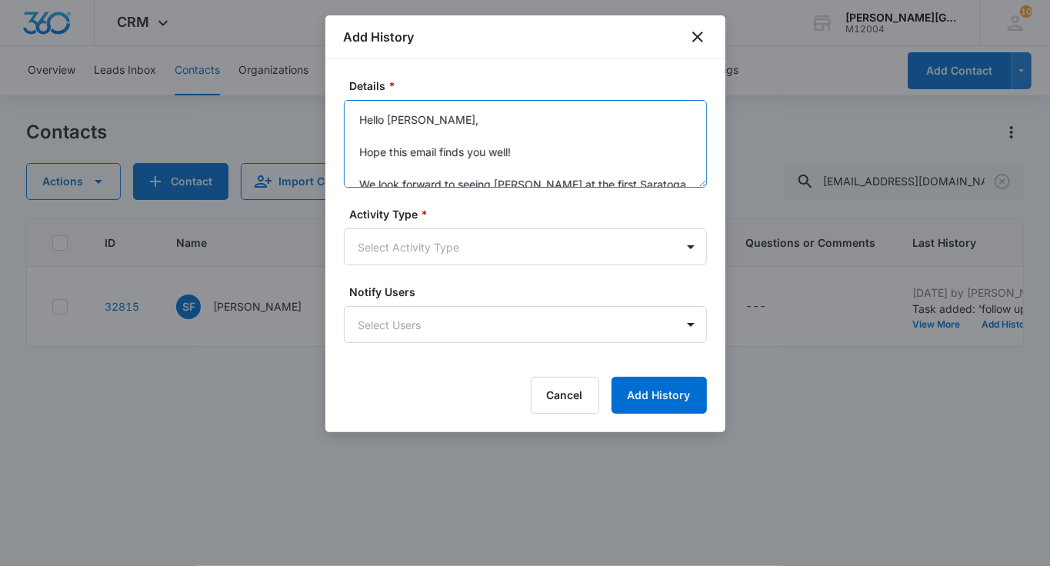
scroll to position [198, 0]
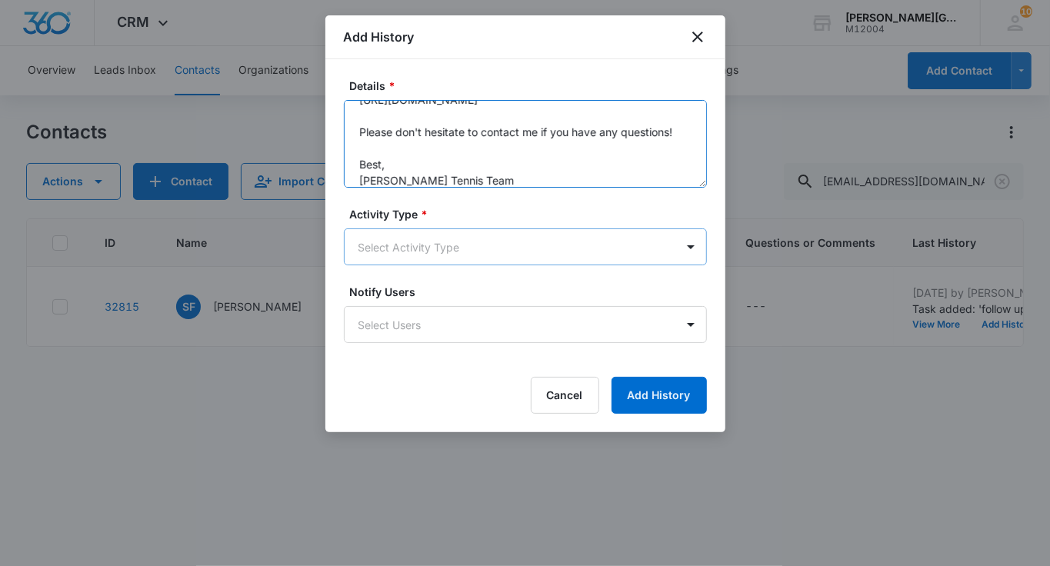
type textarea "Hello [PERSON_NAME], Hope this email finds you well! We look forward to seeing …"
click at [466, 234] on body "CRM Apps Reputation Websites Forms CRM Email Social Shop Payments POS Content A…" at bounding box center [525, 283] width 1050 height 566
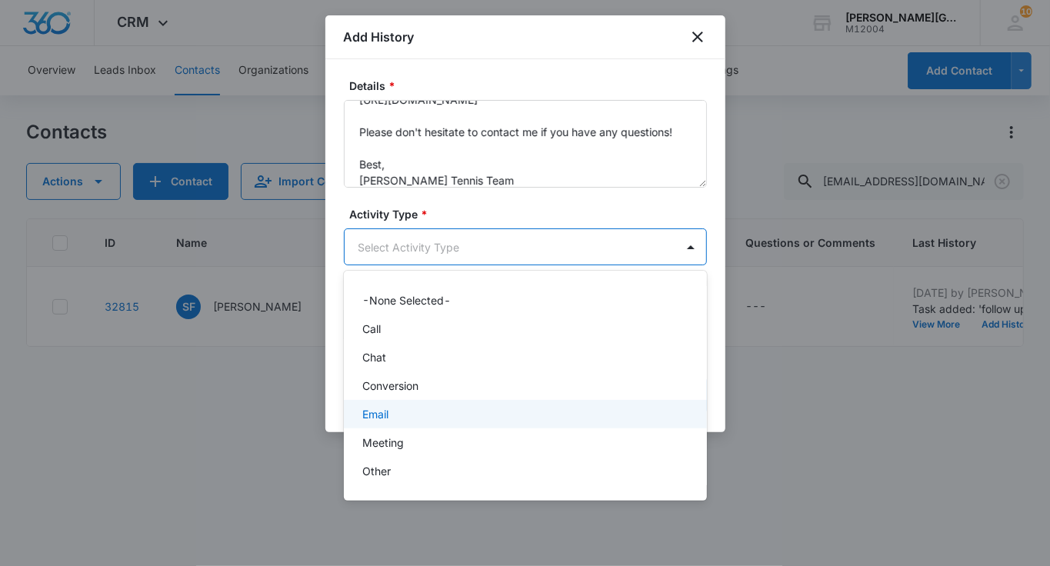
click at [410, 421] on div "Email" at bounding box center [523, 414] width 323 height 16
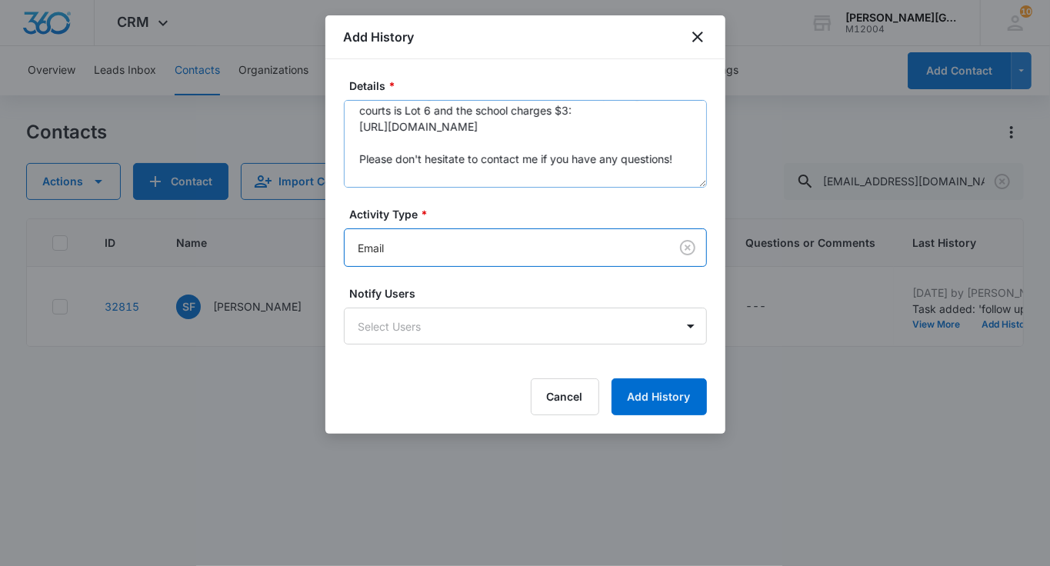
scroll to position [209, 0]
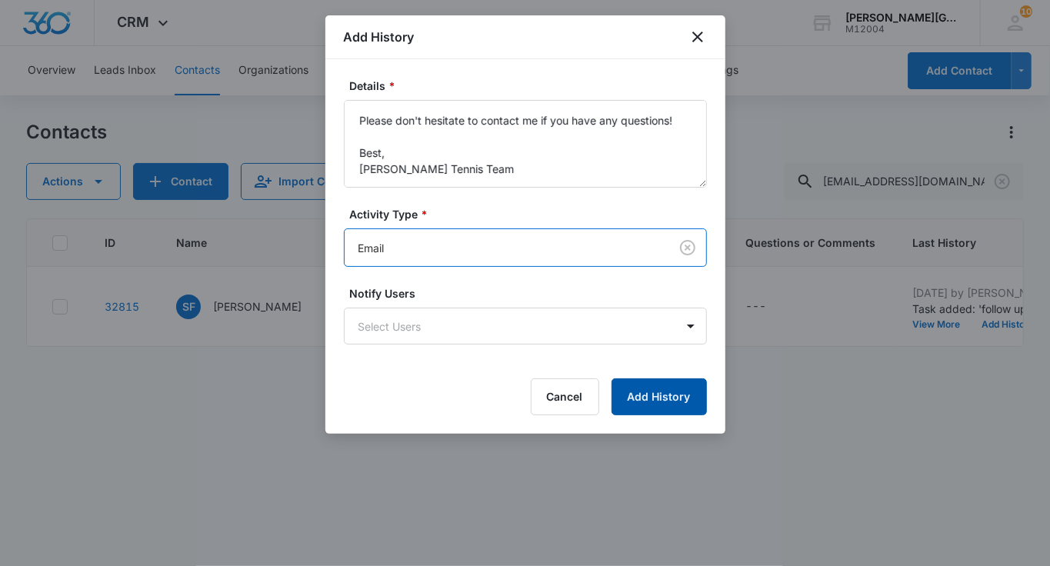
click at [667, 388] on button "Add History" at bounding box center [658, 396] width 95 height 37
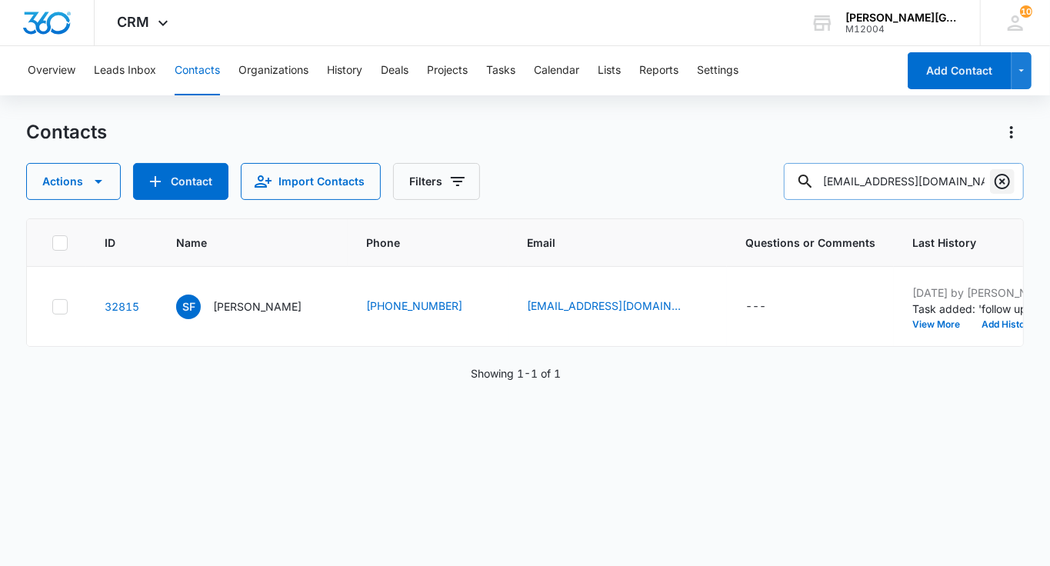
click at [1006, 188] on icon "Clear" at bounding box center [1001, 181] width 15 height 15
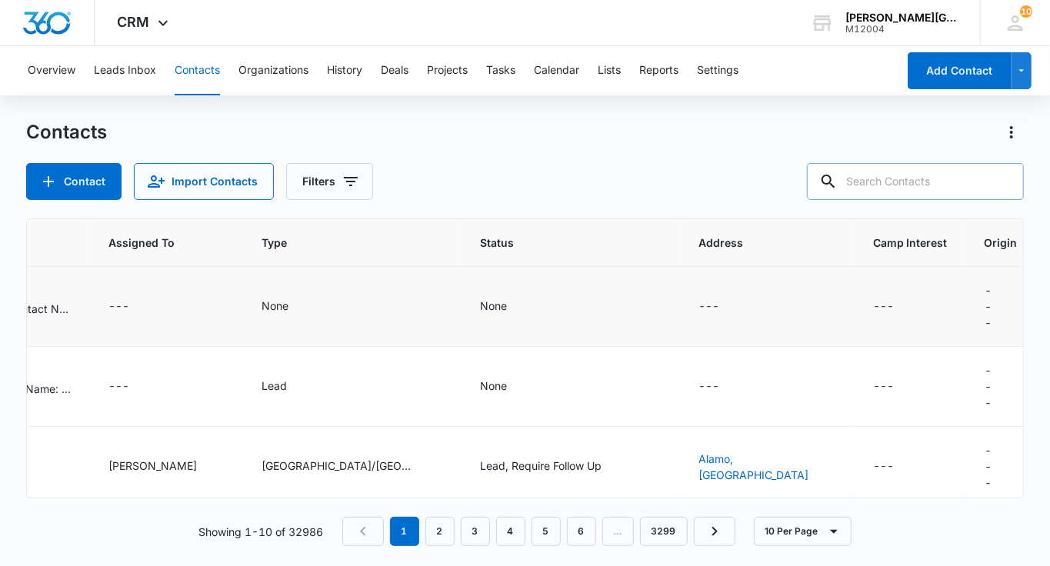
scroll to position [0, 0]
